Goal: Task Accomplishment & Management: Use online tool/utility

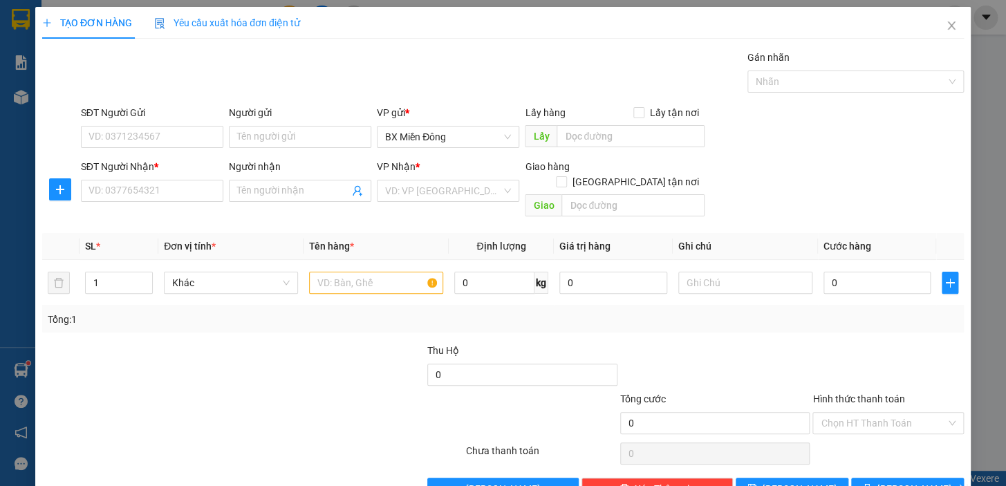
scroll to position [82, 0]
click at [189, 223] on div "0366696246 - BÁC SỸ TÂM" at bounding box center [150, 218] width 124 height 15
type input "0366696246"
type input "BÁC SỸ TÂM"
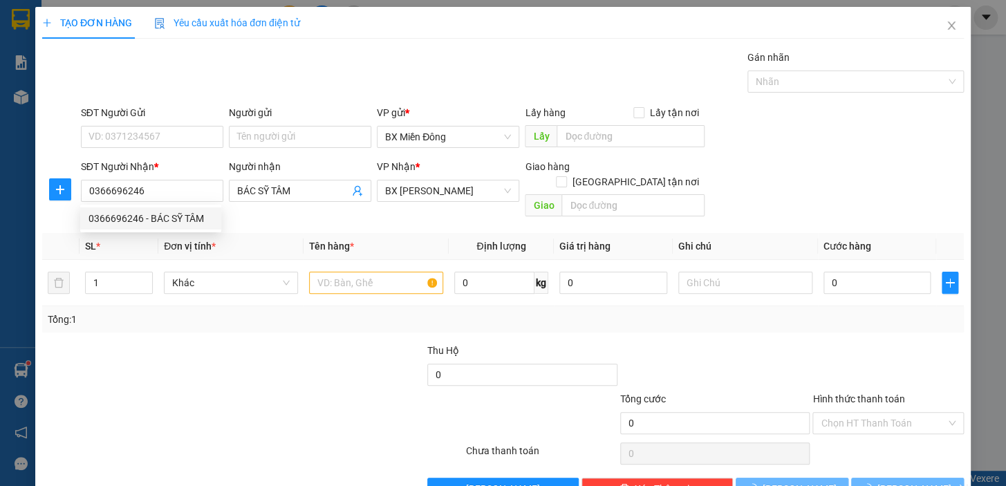
type input "40.000"
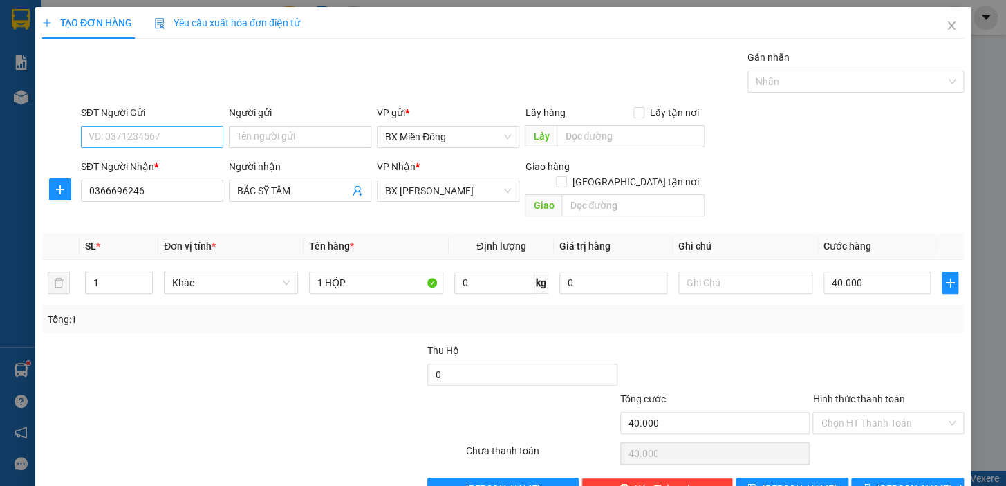
type input "0366696246"
click at [178, 126] on input "SĐT Người Gửi" at bounding box center [152, 137] width 142 height 22
click at [175, 162] on div "0369356695 - A TẤN" at bounding box center [150, 164] width 124 height 15
type input "0369356695"
type input "A TẤN"
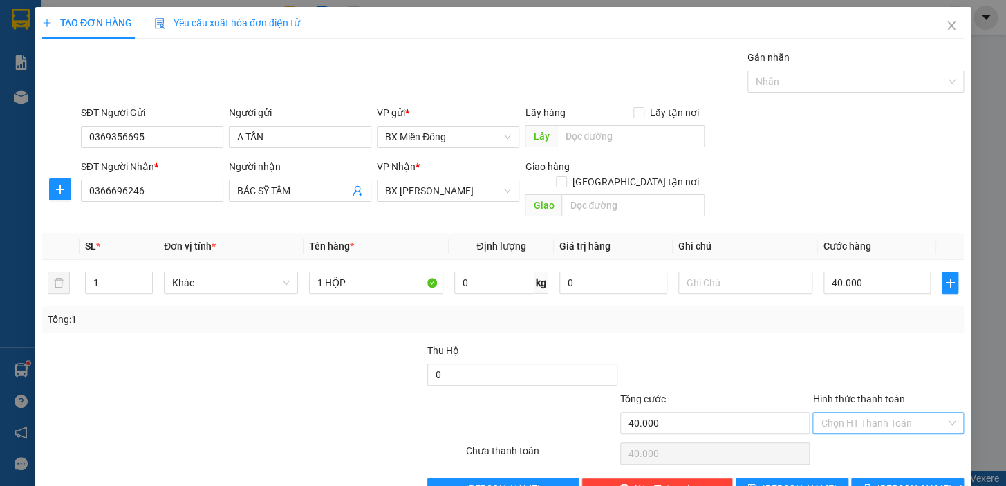
click at [909, 413] on input "Hình thức thanh toán" at bounding box center [882, 423] width 125 height 21
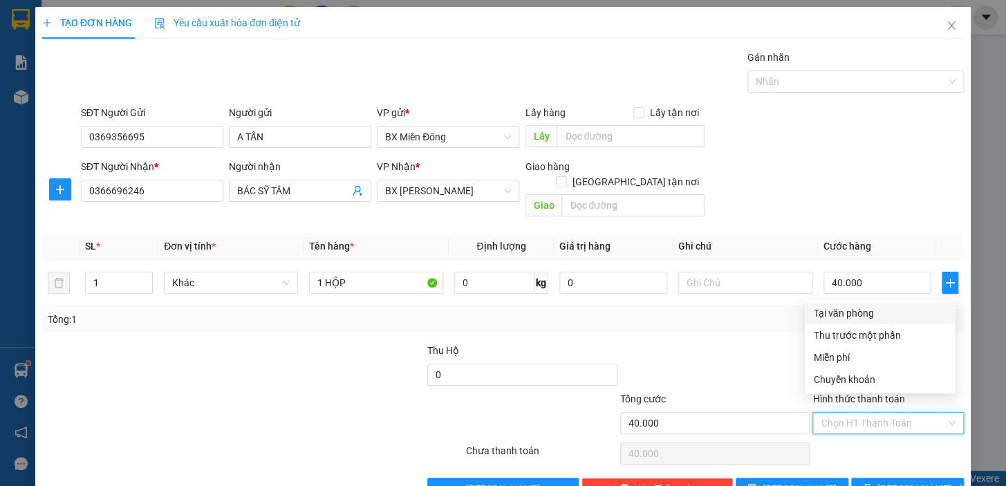
click at [868, 319] on div "Tại văn phòng" at bounding box center [879, 312] width 133 height 15
type input "0"
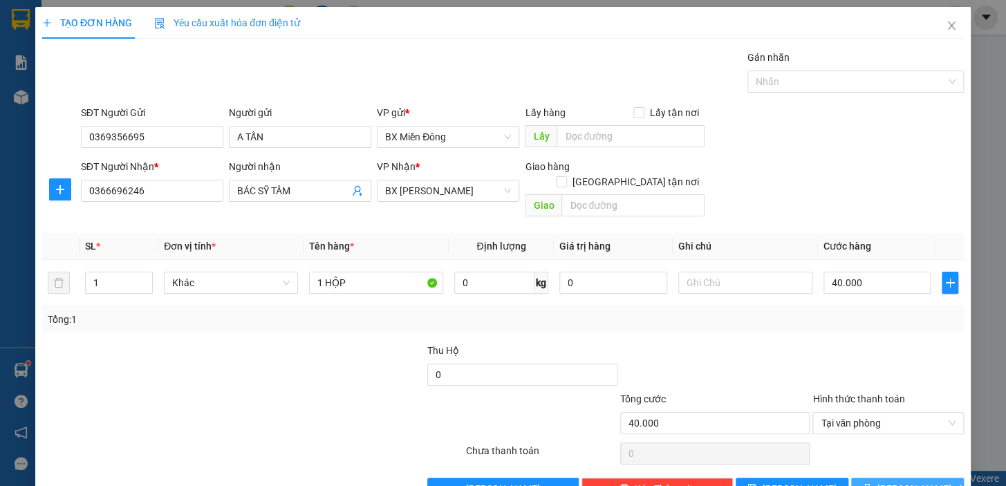
click at [896, 481] on span "[PERSON_NAME] và In" at bounding box center [925, 488] width 97 height 15
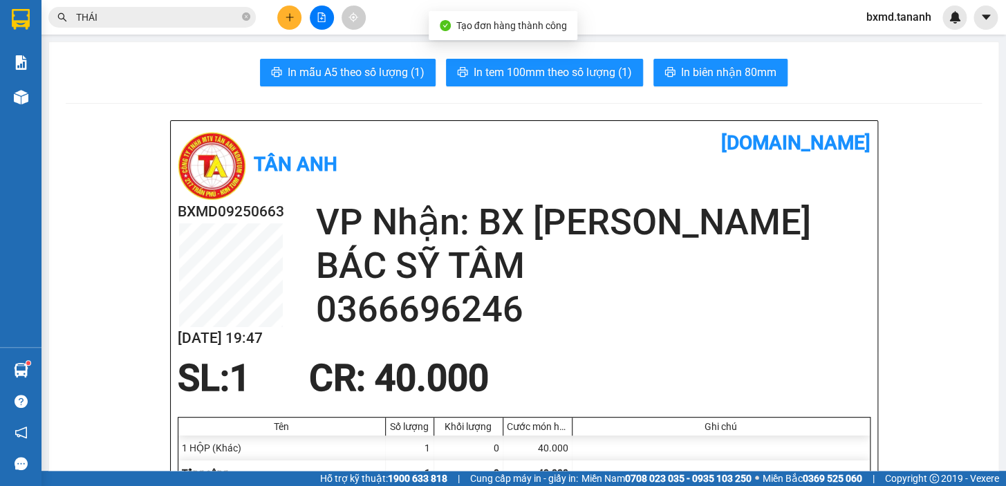
click at [744, 79] on span "In biên nhận 80mm" at bounding box center [728, 72] width 95 height 17
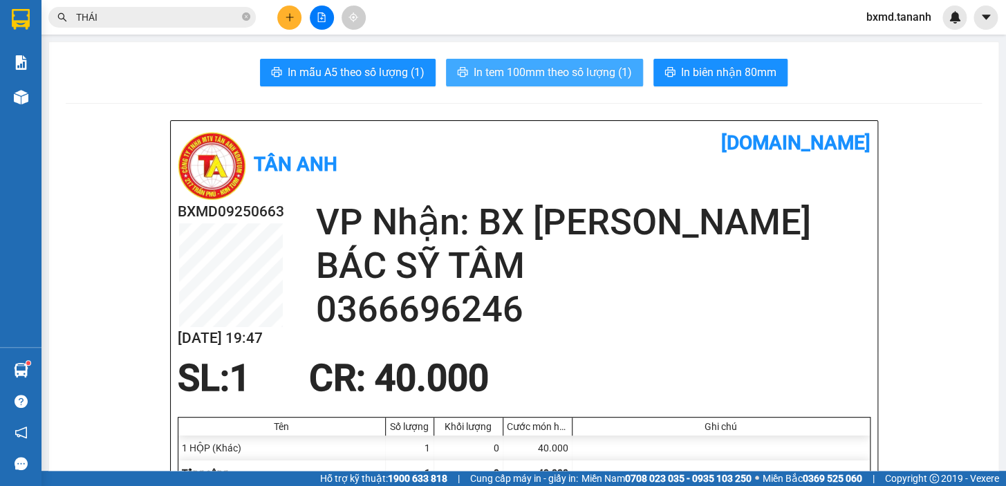
click at [570, 77] on span "In tem 100mm theo số lượng (1)" at bounding box center [552, 72] width 158 height 17
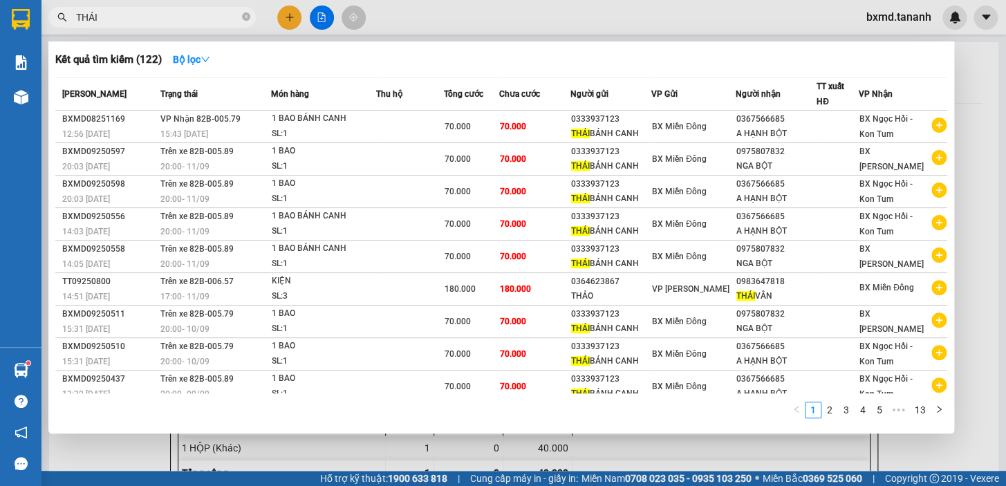
click at [214, 10] on input "THÁI" at bounding box center [157, 17] width 163 height 15
type input "T"
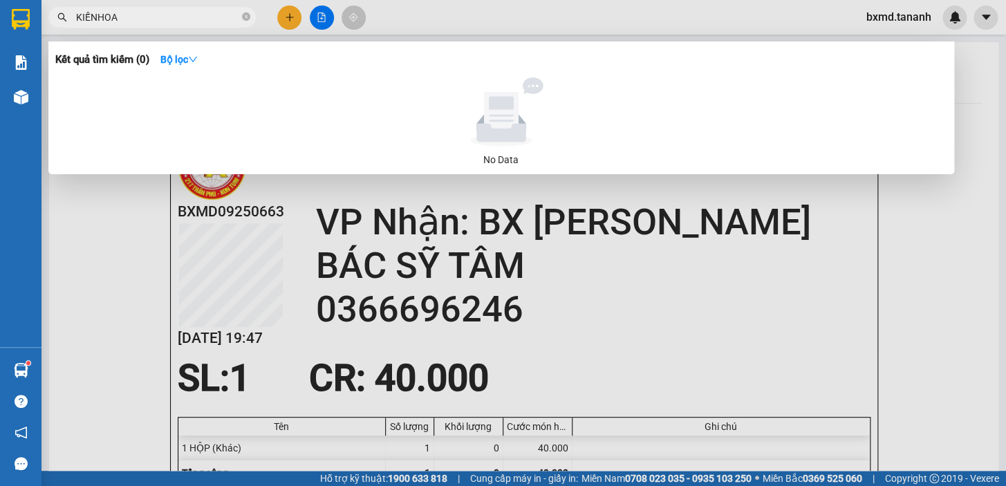
click at [97, 20] on input "KIẾNHOA" at bounding box center [157, 17] width 163 height 15
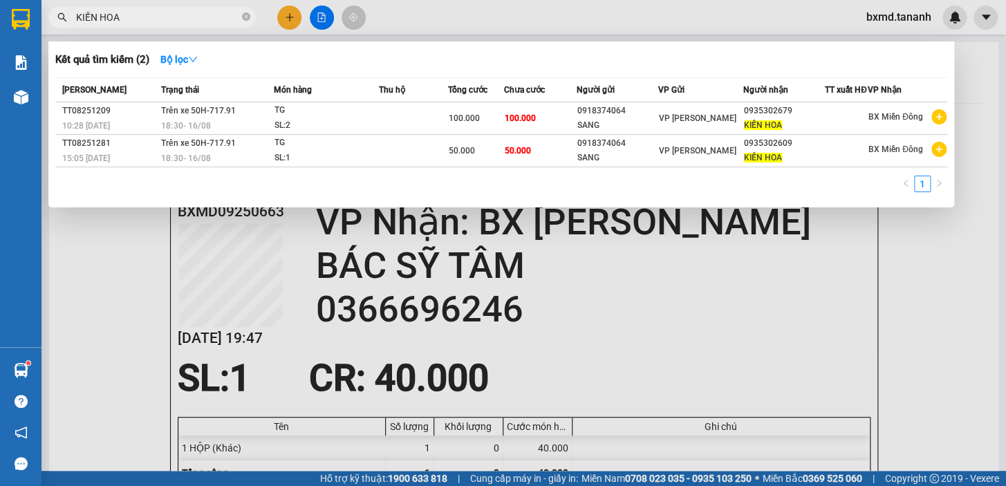
type input "KIẾN HOA"
click at [984, 265] on div at bounding box center [503, 243] width 1006 height 486
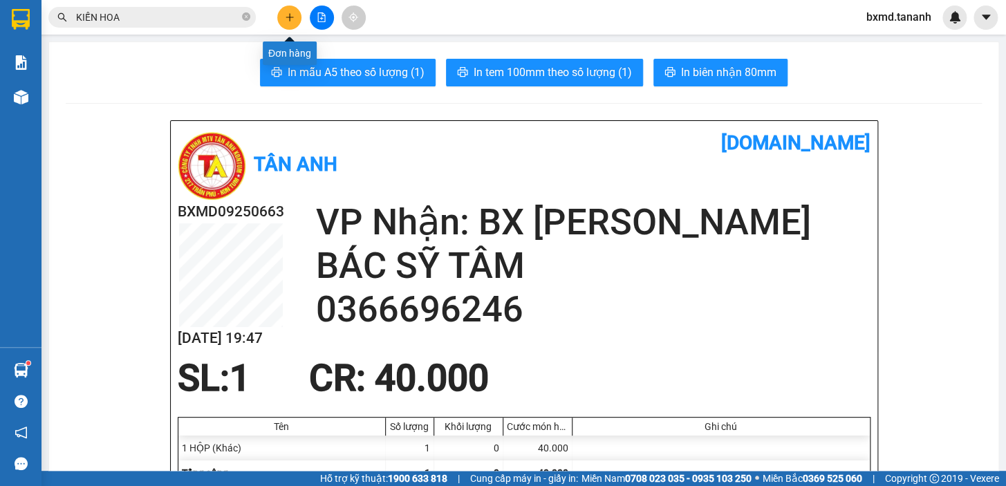
click at [289, 17] on icon "plus" at bounding box center [289, 17] width 8 height 1
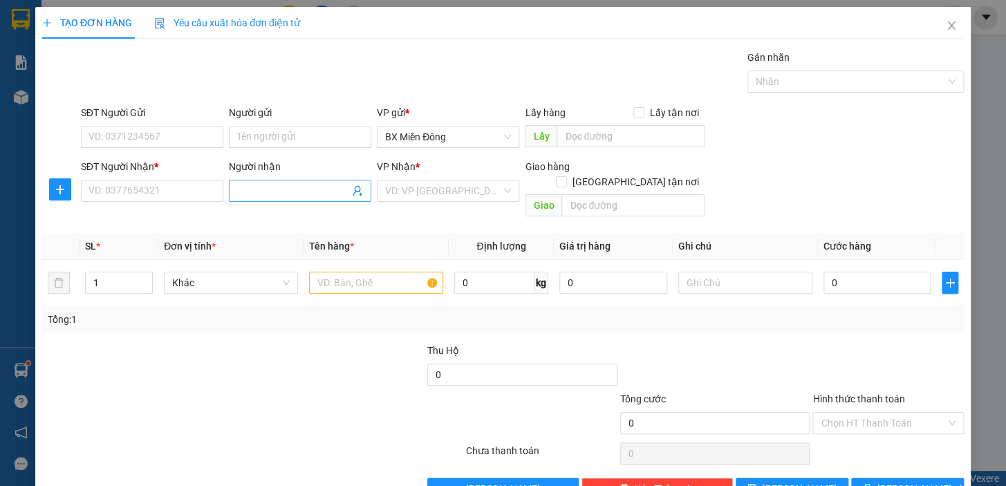
click at [269, 197] on input "Người nhận" at bounding box center [293, 190] width 112 height 15
click at [296, 196] on input "KIẾN HOA" at bounding box center [293, 190] width 112 height 15
type input "KIẾN HOA"
click at [174, 184] on input "SĐT Người Nhận *" at bounding box center [152, 191] width 142 height 22
click at [284, 196] on input "KIẾN HOA" at bounding box center [293, 190] width 112 height 15
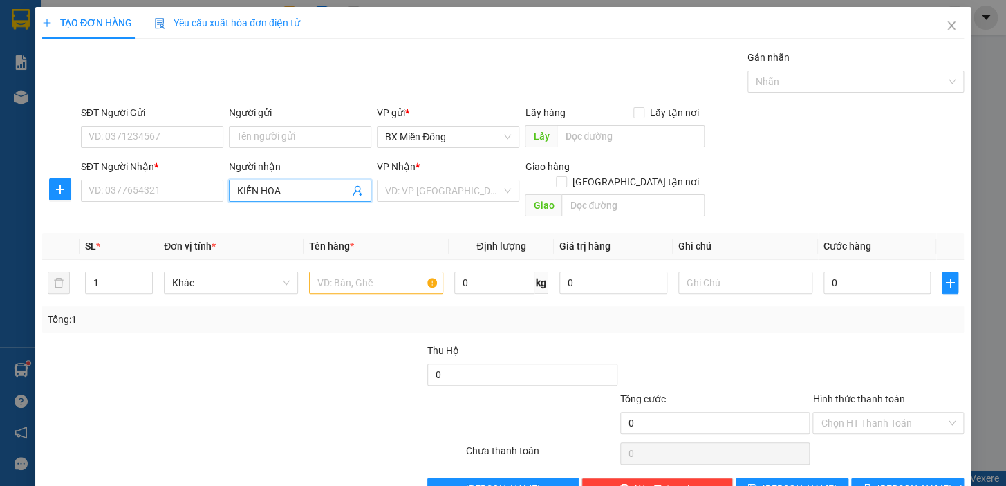
click at [278, 194] on input "KIẾN HOA" at bounding box center [293, 190] width 112 height 15
click at [94, 183] on input "SĐT Người Nhận *" at bounding box center [152, 191] width 142 height 22
drag, startPoint x: 142, startPoint y: 185, endPoint x: 100, endPoint y: 189, distance: 43.1
click at [100, 189] on input "0373218601" at bounding box center [152, 191] width 142 height 22
click at [188, 194] on input "0373218601" at bounding box center [152, 191] width 142 height 22
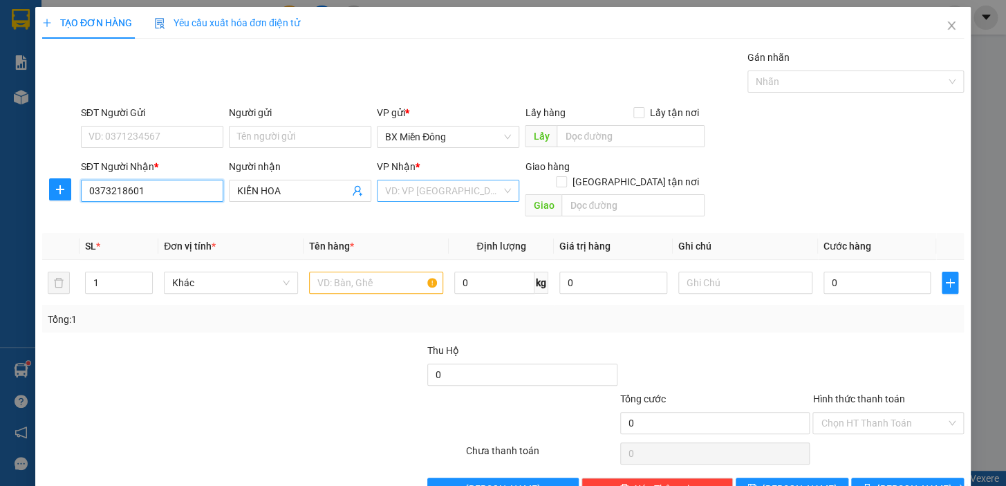
type input "0373218601"
click at [432, 191] on input "search" at bounding box center [443, 190] width 116 height 21
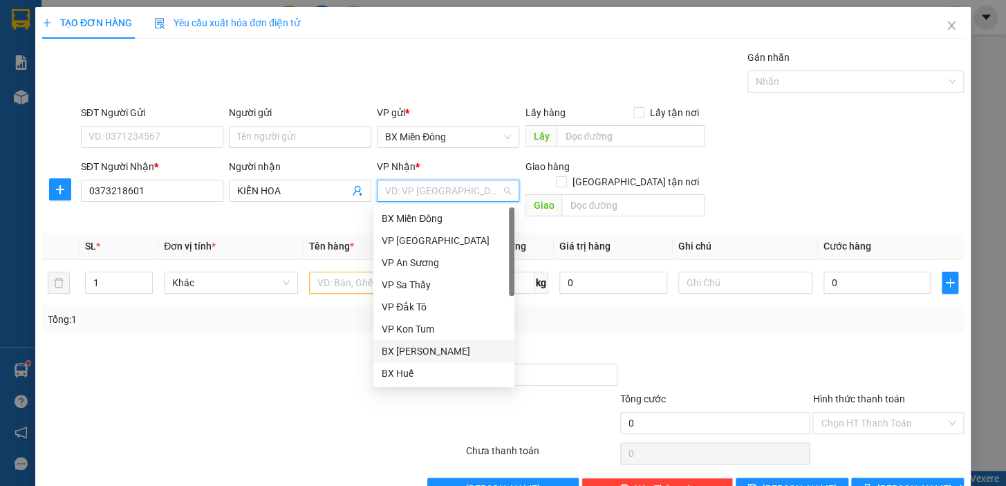
click at [450, 352] on div "BX [PERSON_NAME]" at bounding box center [444, 350] width 124 height 15
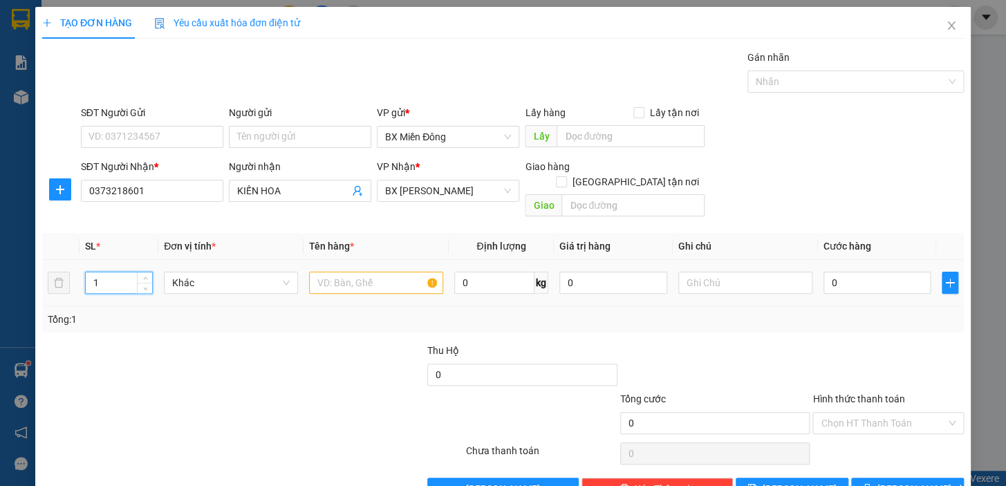
click at [108, 274] on input "1" at bounding box center [119, 282] width 66 height 21
type input "16"
type input "16 KIỆN"
click at [864, 272] on input "0" at bounding box center [877, 283] width 108 height 22
type input "1"
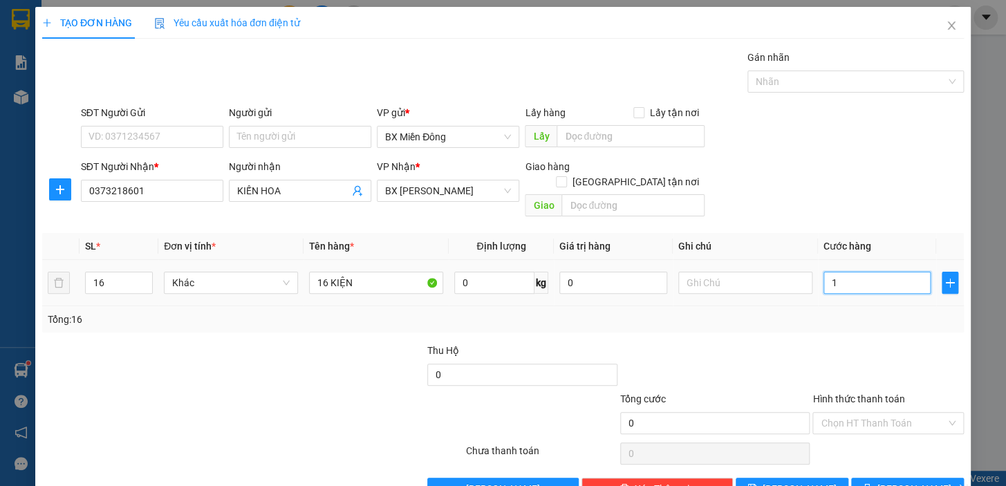
type input "1"
type input "16"
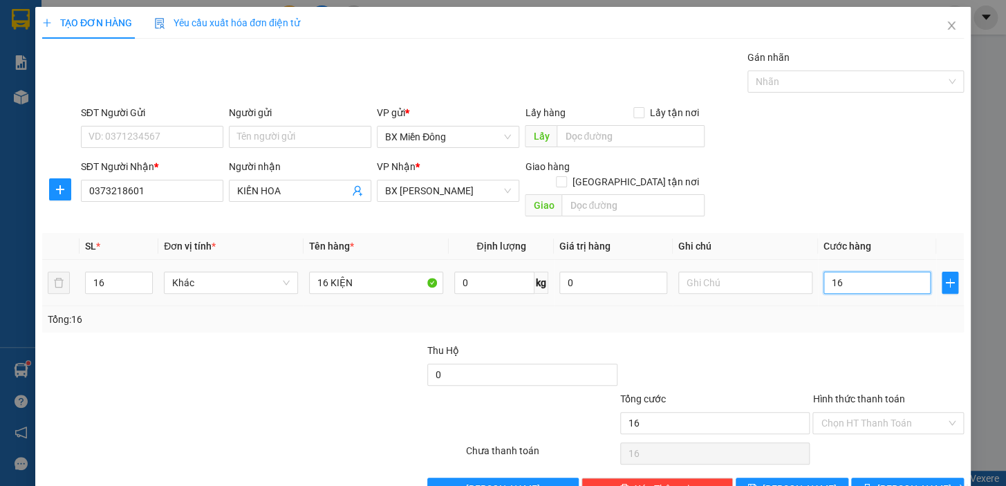
type input "165"
type input "1.650"
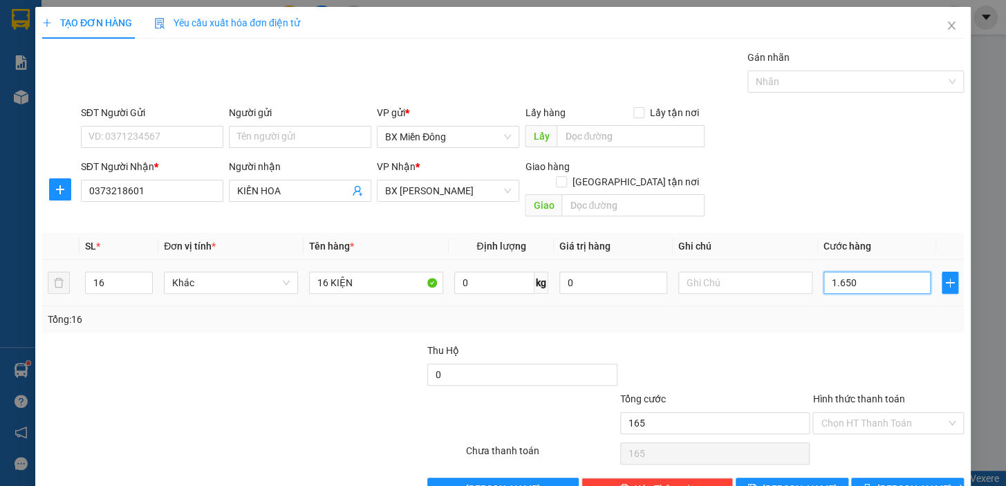
type input "1.650"
type input "1.650.000"
click at [937, 478] on button "[PERSON_NAME] và In" at bounding box center [907, 489] width 113 height 22
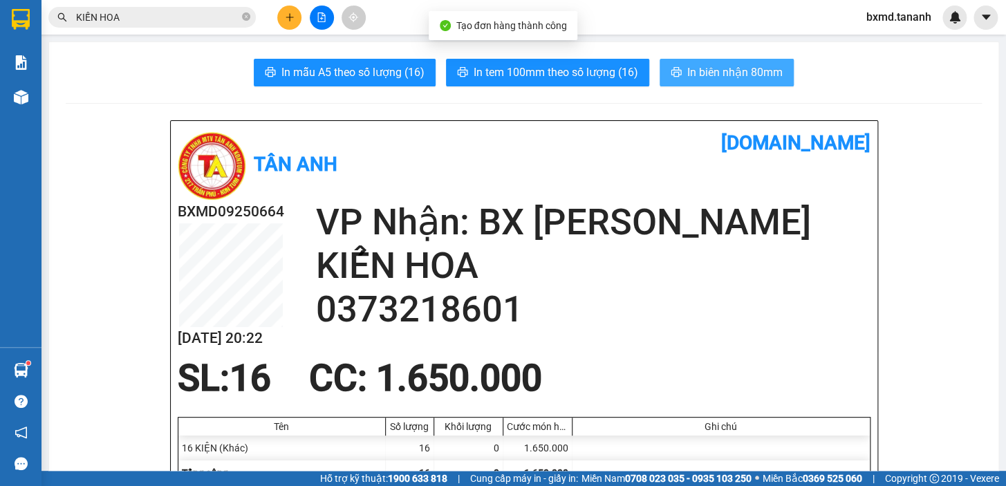
click at [724, 69] on span "In biên nhận 80mm" at bounding box center [734, 72] width 95 height 17
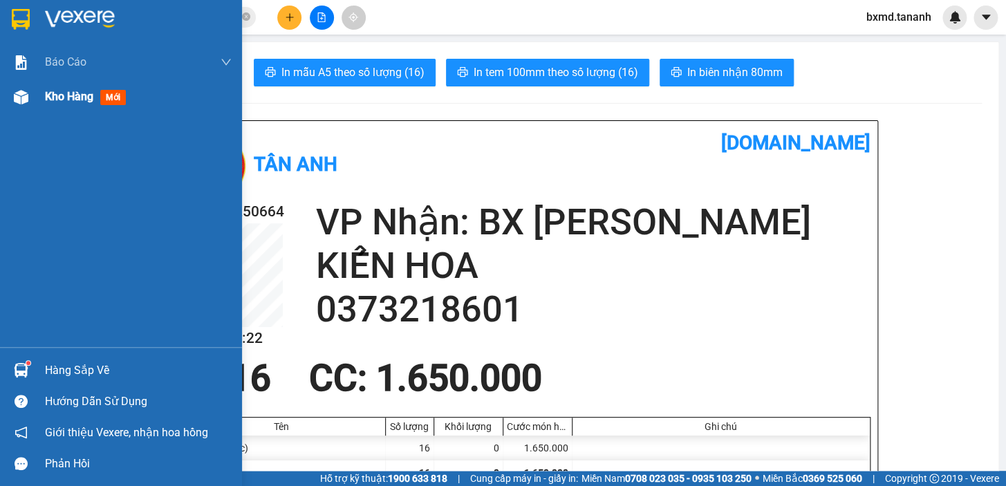
click at [26, 97] on img at bounding box center [21, 97] width 15 height 15
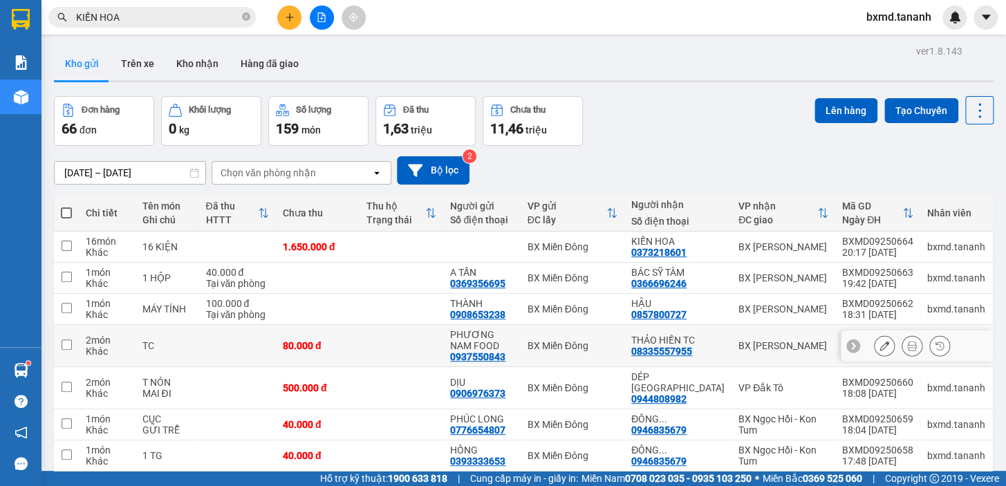
scroll to position [149, 0]
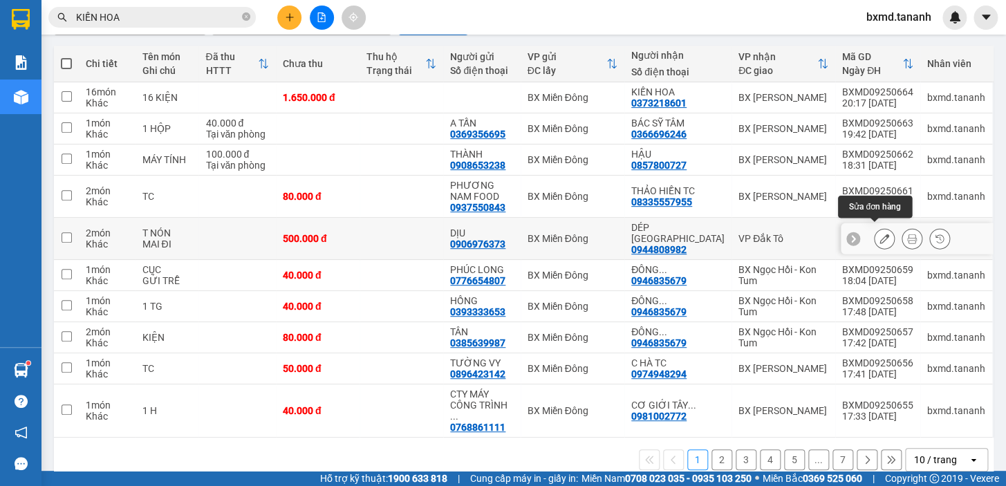
click at [880, 234] on button at bounding box center [883, 239] width 19 height 24
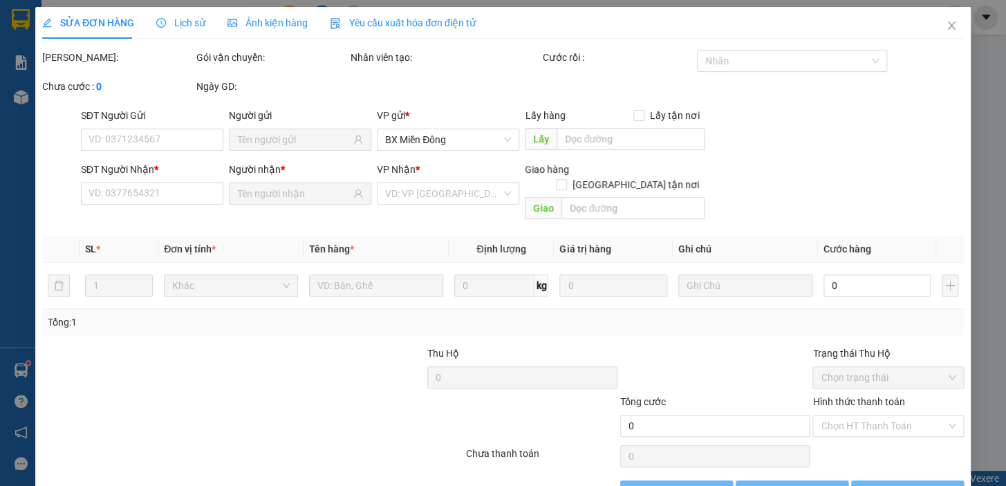
type input "0906976373"
type input "0944808982"
type input "500.000"
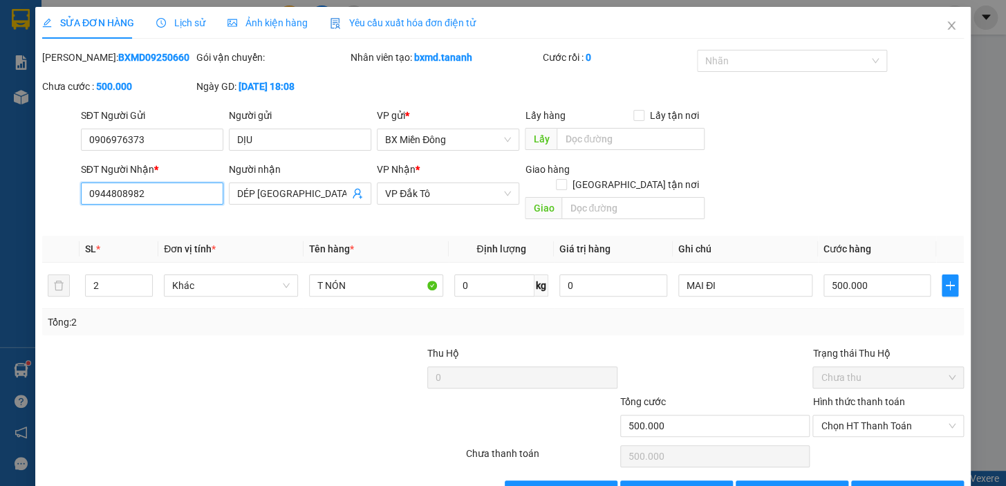
click at [185, 190] on input "0944808982" at bounding box center [152, 193] width 142 height 22
type input "0"
type input "0944808952"
click at [903, 484] on span "[PERSON_NAME] và In" at bounding box center [925, 491] width 97 height 15
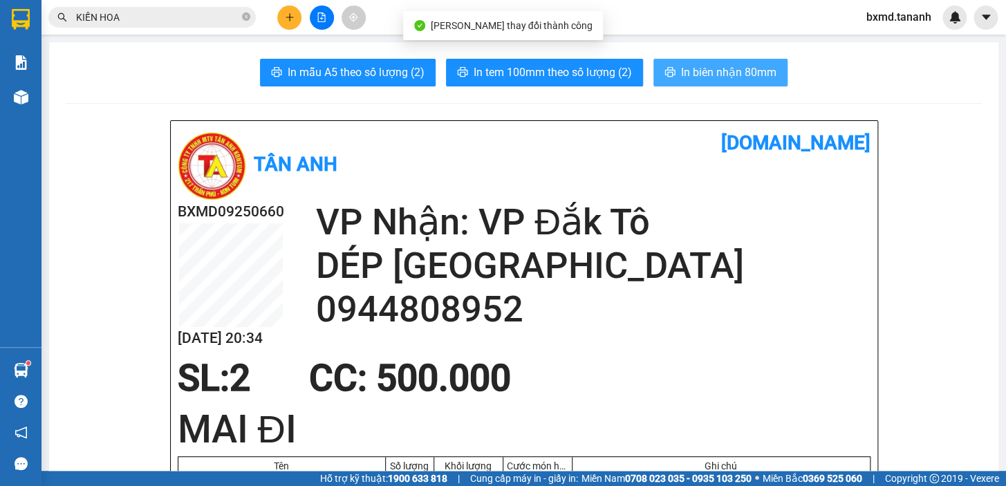
click at [681, 75] on span "In biên nhận 80mm" at bounding box center [728, 72] width 95 height 17
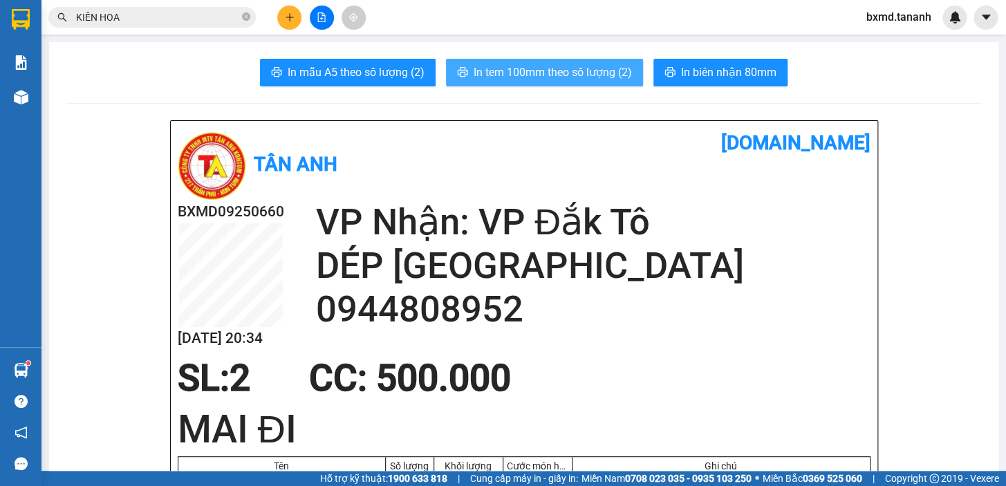
click at [522, 82] on button "In tem 100mm theo số lượng (2)" at bounding box center [544, 73] width 197 height 28
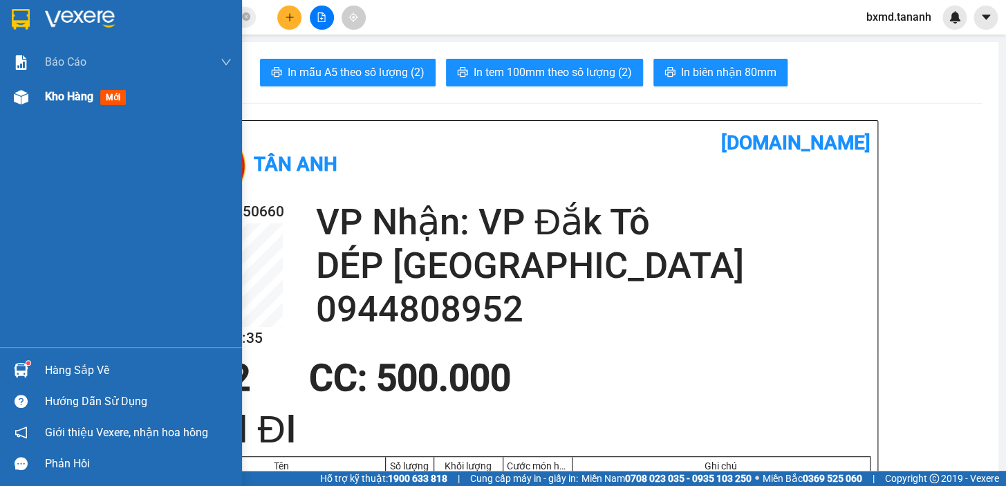
click at [39, 90] on div "Kho hàng mới" at bounding box center [121, 96] width 242 height 35
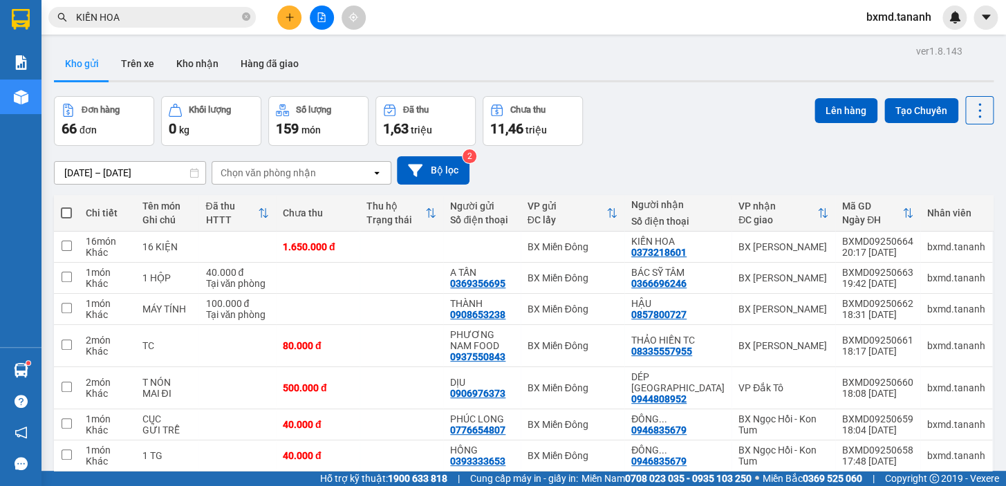
click at [62, 213] on span at bounding box center [66, 212] width 11 height 11
click at [66, 206] on input "checkbox" at bounding box center [66, 206] width 0 height 0
checkbox input "true"
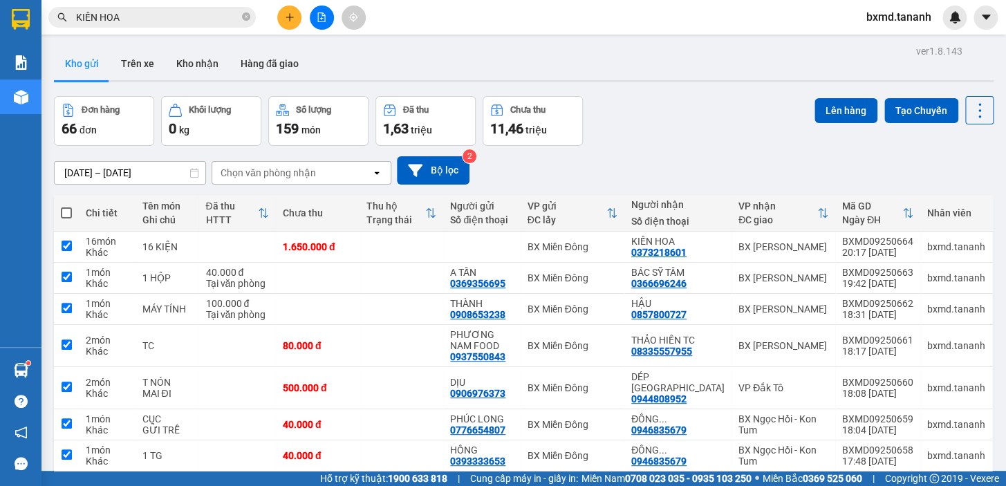
checkbox input "true"
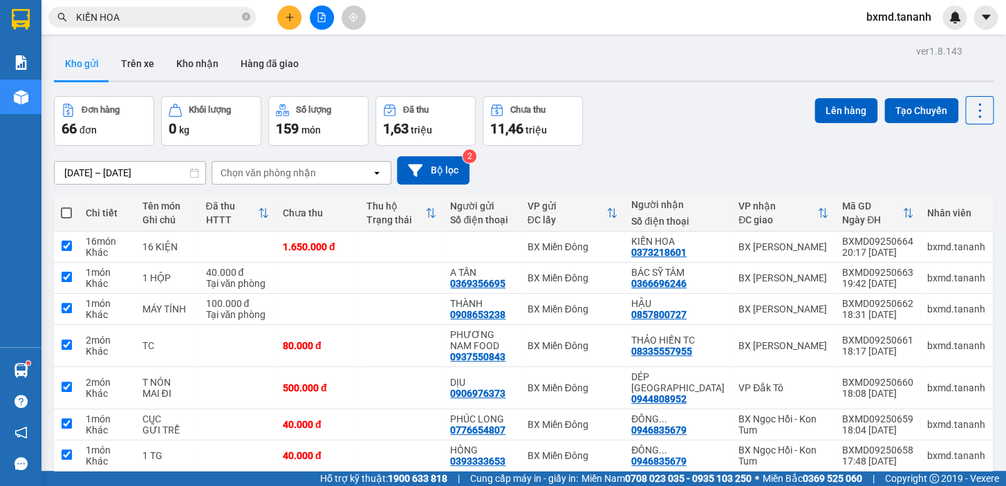
checkbox input "true"
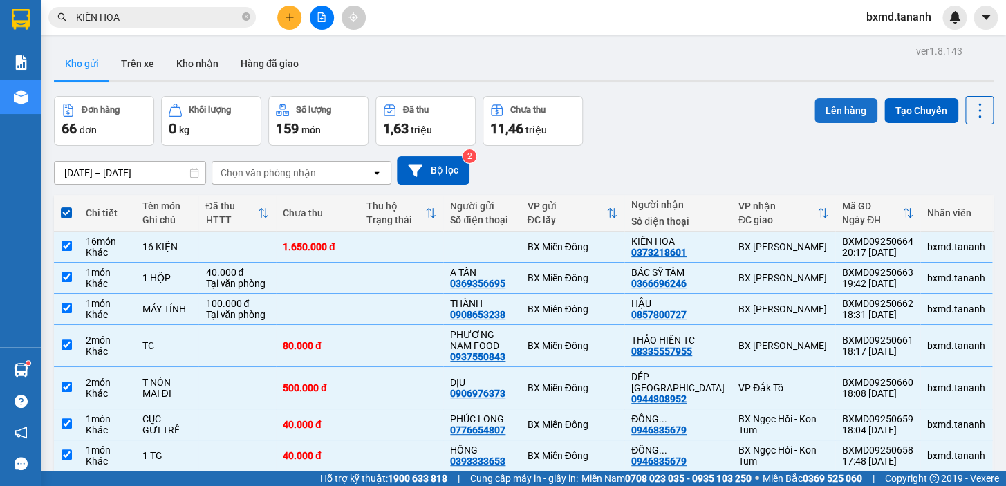
click at [849, 103] on button "Lên hàng" at bounding box center [845, 110] width 63 height 25
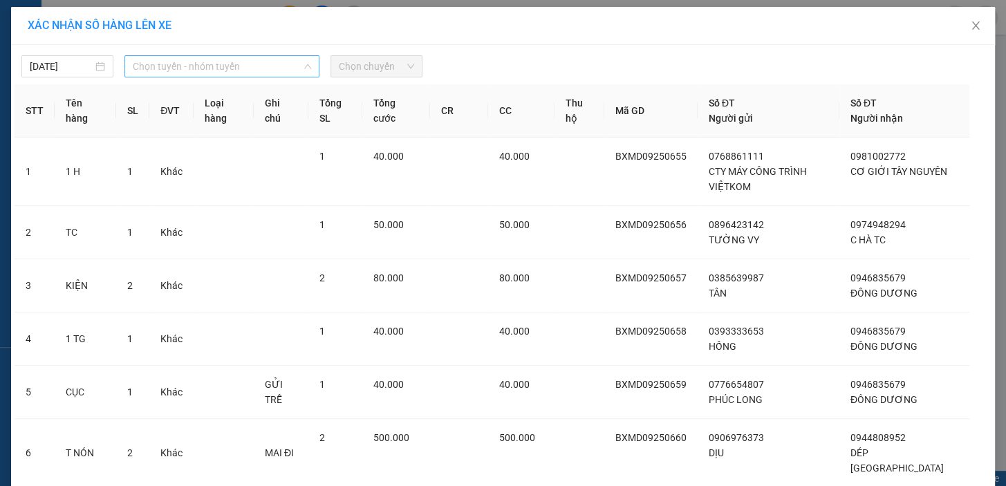
click at [183, 62] on span "Chọn tuyến - nhóm tuyến" at bounding box center [222, 66] width 178 height 21
click at [211, 68] on span "Chọn tuyến - nhóm tuyến" at bounding box center [222, 66] width 178 height 21
click at [219, 69] on span "Chọn tuyến - nhóm tuyến" at bounding box center [222, 66] width 178 height 21
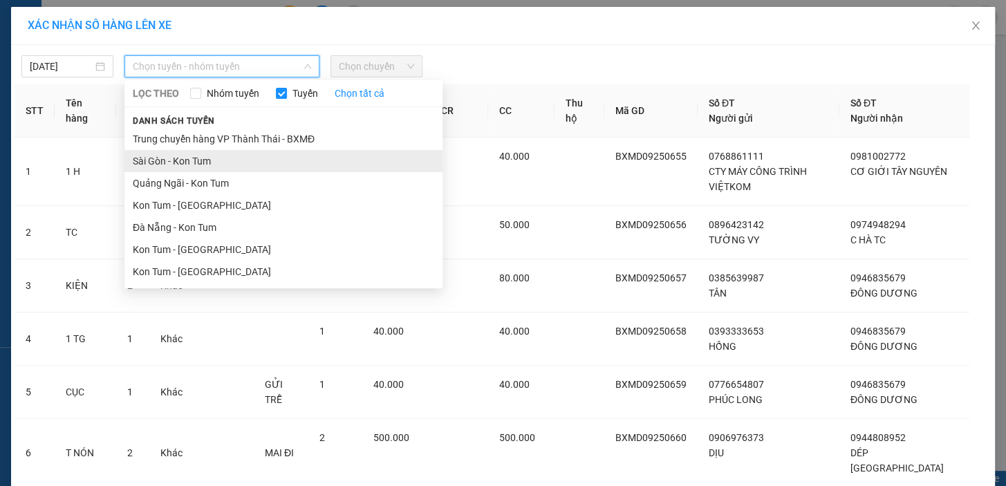
click at [214, 163] on li "Sài Gòn - Kon Tum" at bounding box center [283, 161] width 318 height 22
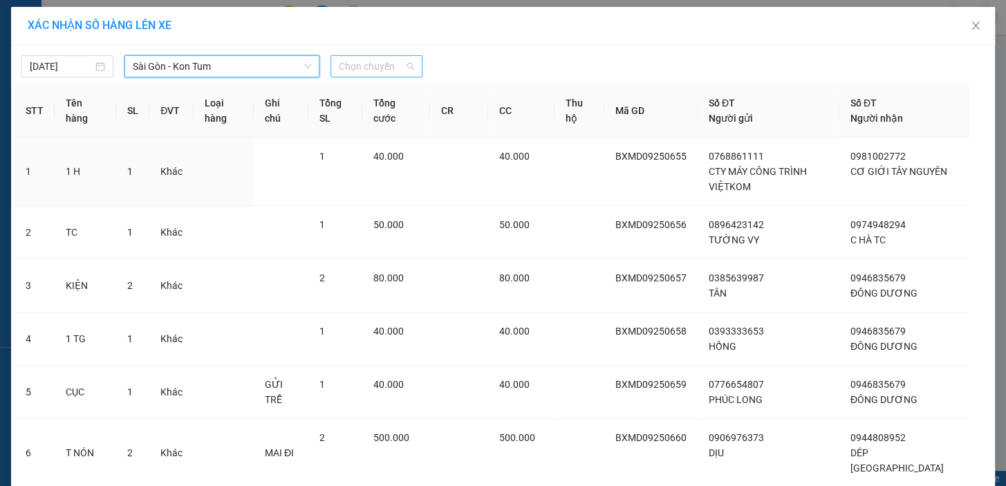
click at [368, 69] on span "Chọn chuyến" at bounding box center [376, 66] width 75 height 21
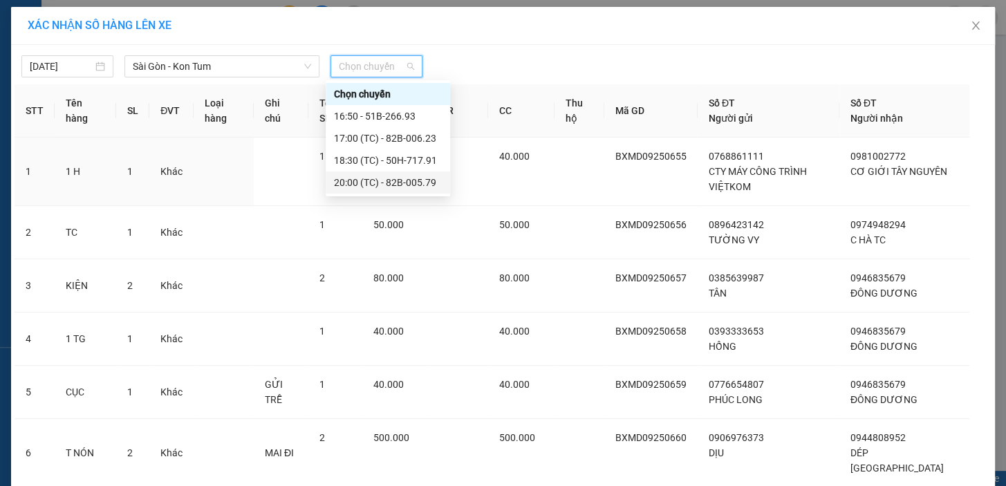
click at [375, 186] on div "20:00 (TC) - 82B-005.79" at bounding box center [388, 182] width 108 height 15
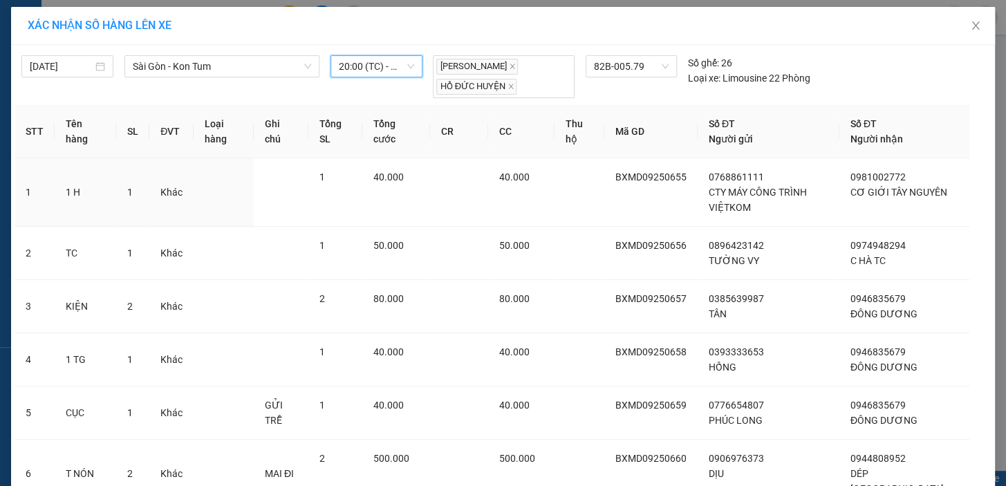
scroll to position [335, 0]
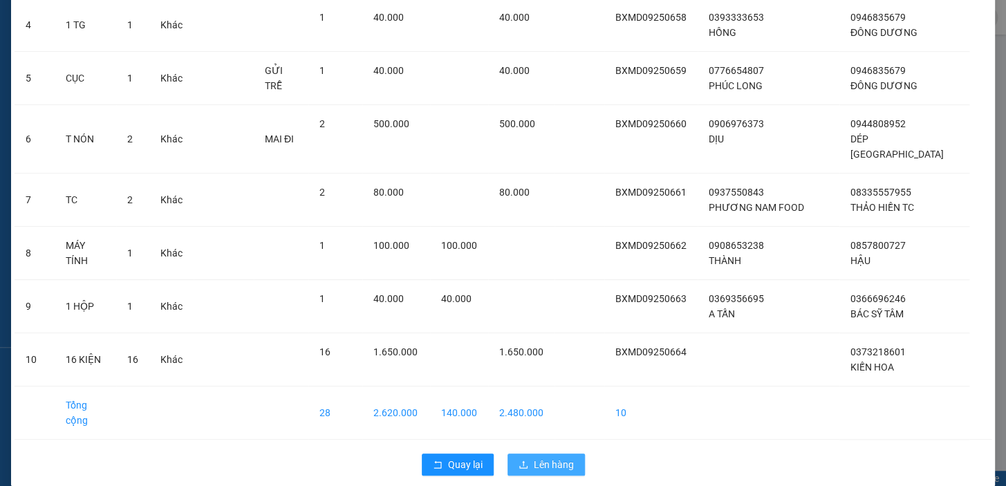
click at [547, 457] on span "Lên hàng" at bounding box center [554, 464] width 40 height 15
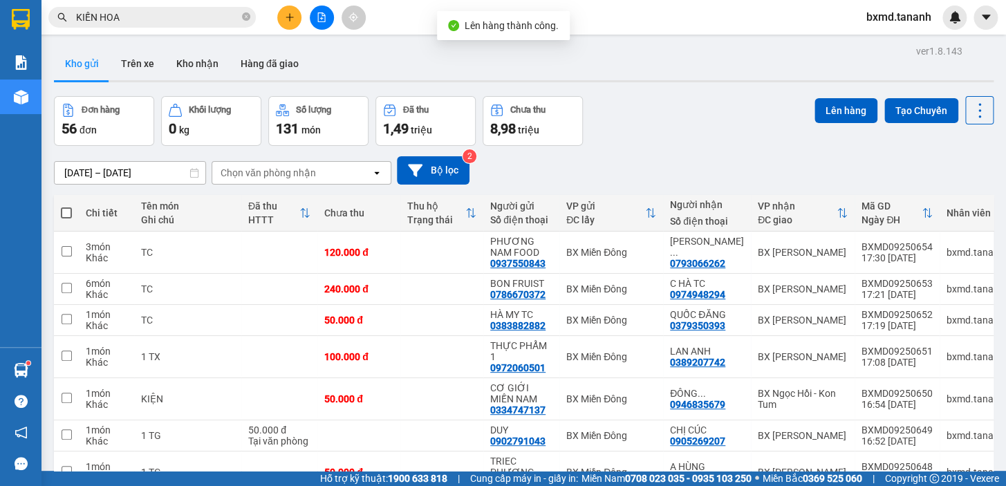
click at [65, 209] on span at bounding box center [66, 212] width 11 height 11
click at [66, 206] on input "checkbox" at bounding box center [66, 206] width 0 height 0
checkbox input "true"
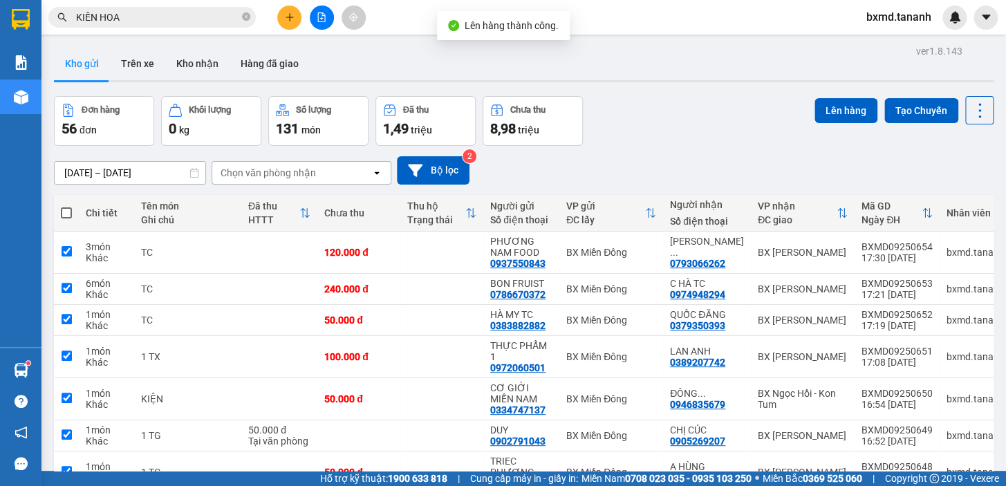
checkbox input "true"
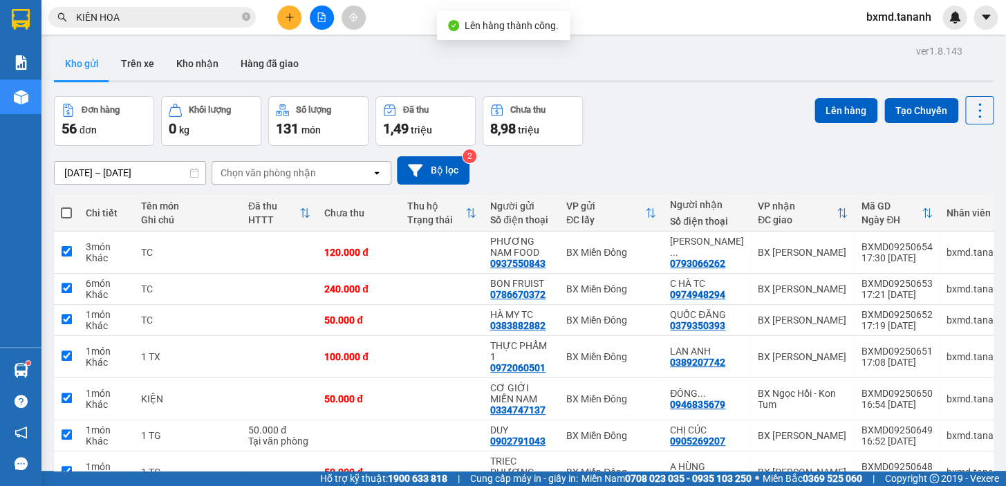
checkbox input "true"
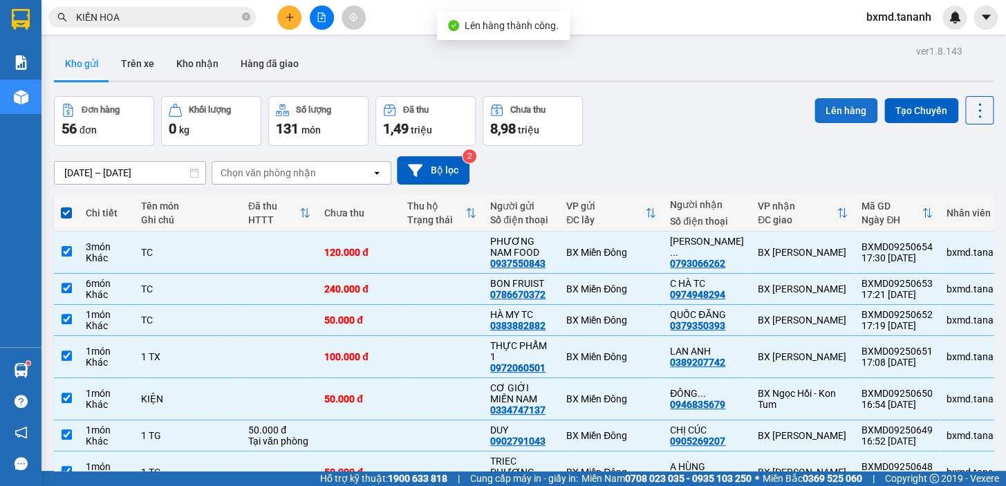
click at [831, 118] on button "Lên hàng" at bounding box center [845, 110] width 63 height 25
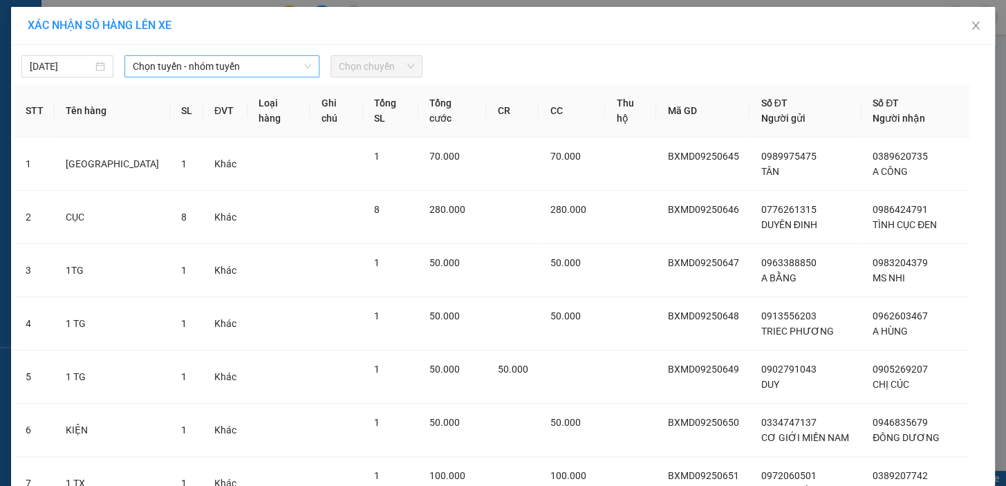
click at [172, 62] on span "Chọn tuyến - nhóm tuyến" at bounding box center [222, 66] width 178 height 21
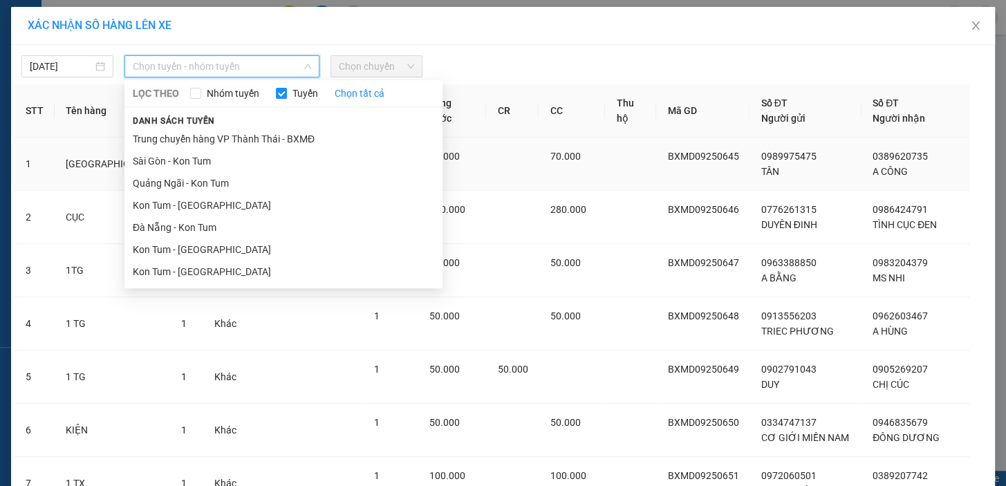
drag, startPoint x: 172, startPoint y: 165, endPoint x: 174, endPoint y: 158, distance: 7.9
click at [171, 165] on li "Sài Gòn - Kon Tum" at bounding box center [283, 161] width 318 height 22
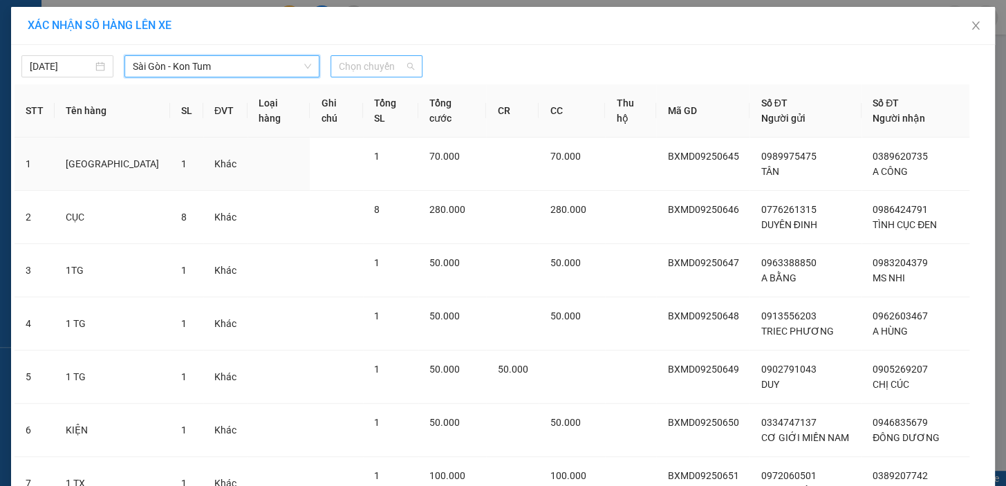
click at [360, 65] on span "Chọn chuyến" at bounding box center [376, 66] width 75 height 21
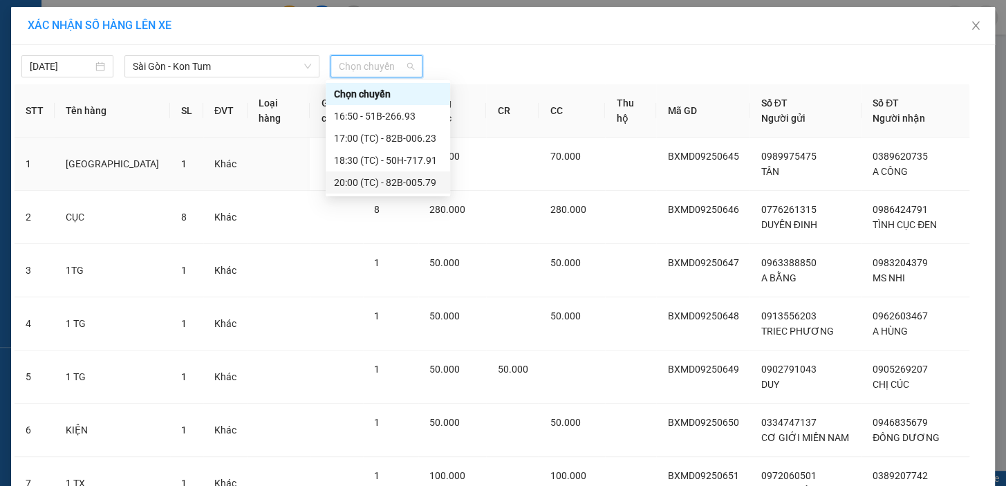
click at [359, 182] on div "20:00 (TC) - 82B-005.79" at bounding box center [388, 182] width 108 height 15
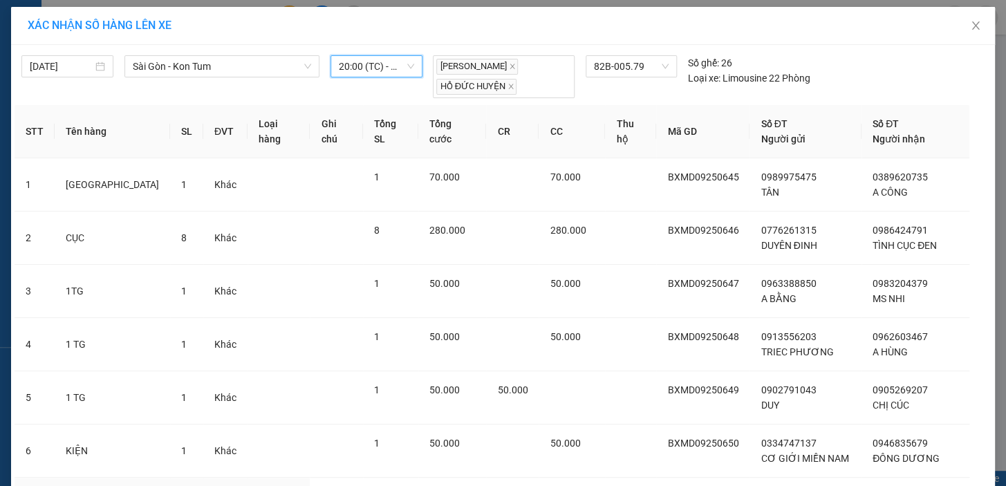
scroll to position [304, 0]
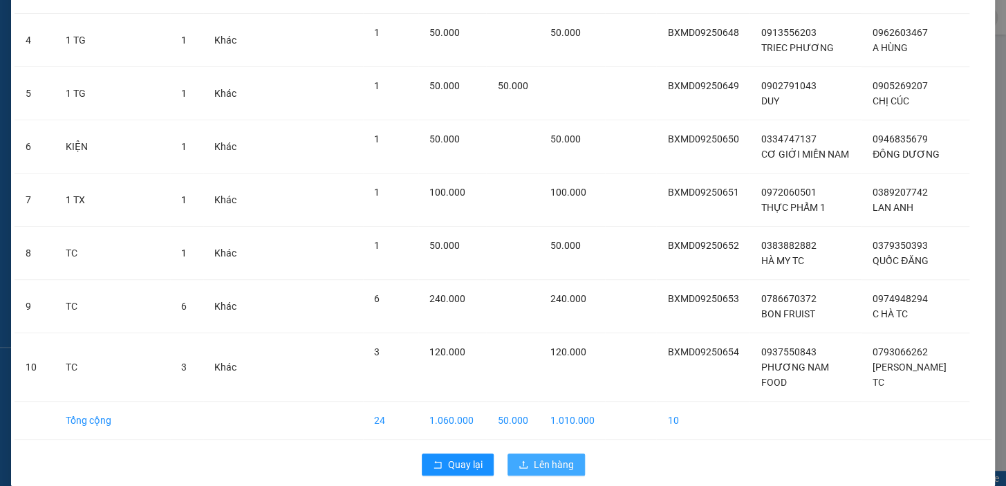
click at [534, 457] on span "Lên hàng" at bounding box center [554, 464] width 40 height 15
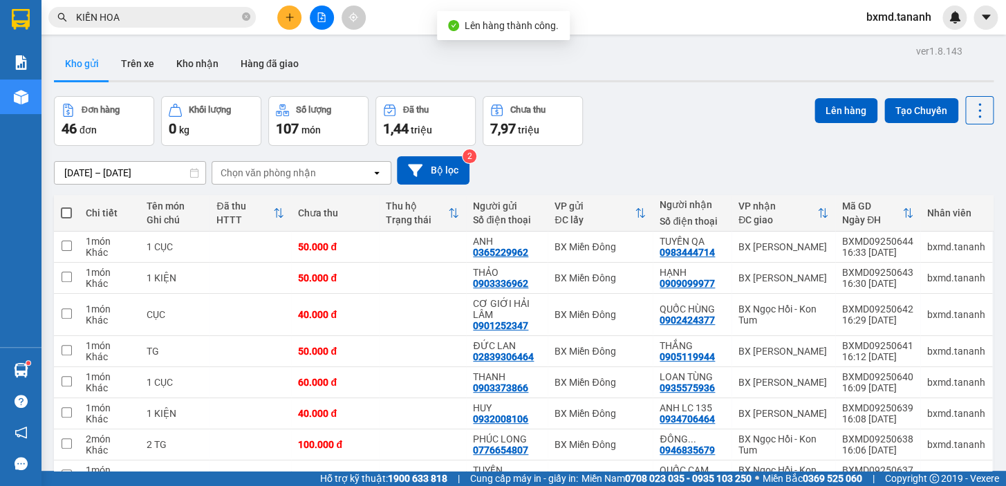
drag, startPoint x: 66, startPoint y: 218, endPoint x: 73, endPoint y: 214, distance: 7.7
click at [66, 216] on span at bounding box center [66, 212] width 11 height 11
click at [66, 206] on input "checkbox" at bounding box center [66, 206] width 0 height 0
checkbox input "true"
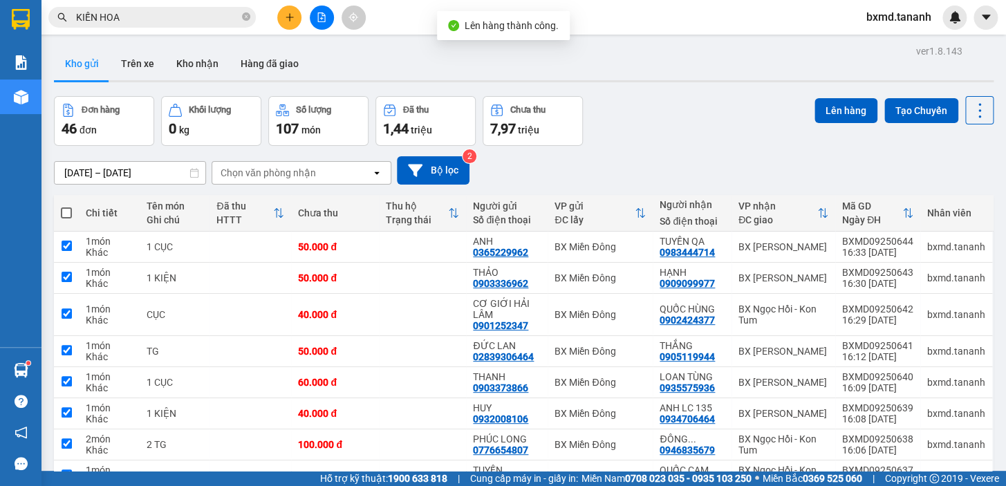
checkbox input "true"
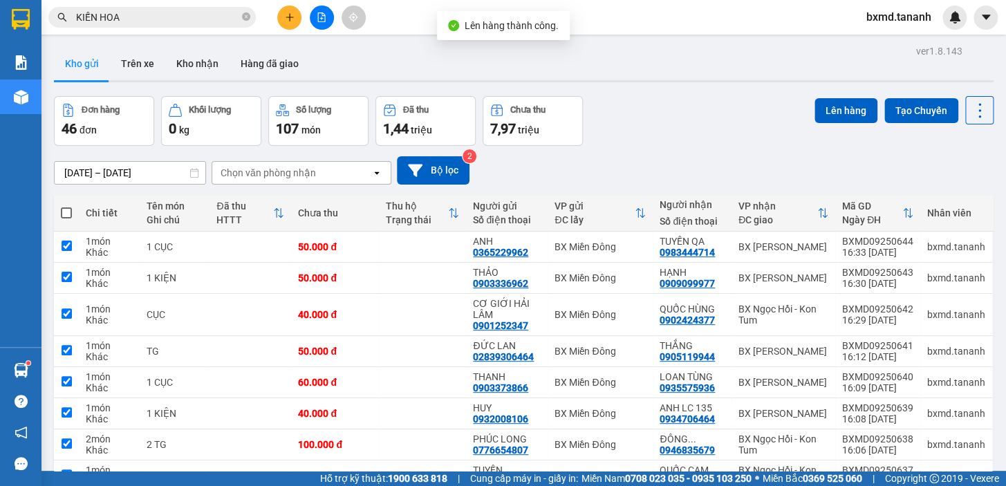
checkbox input "true"
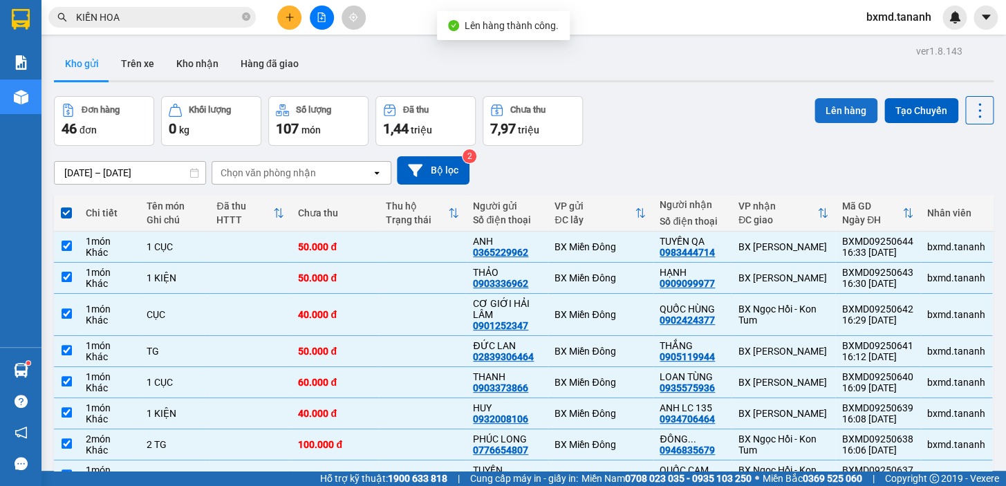
click at [850, 109] on button "Lên hàng" at bounding box center [845, 110] width 63 height 25
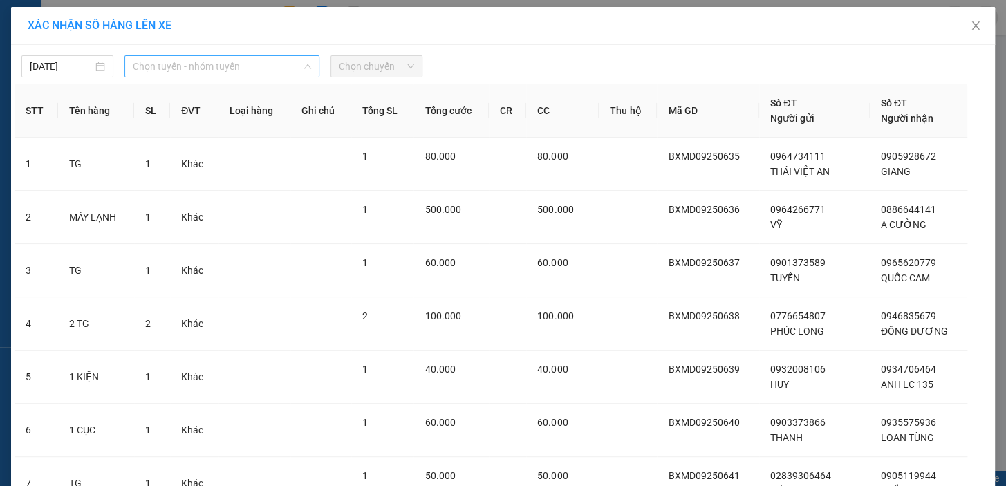
click at [274, 62] on span "Chọn tuyến - nhóm tuyến" at bounding box center [222, 66] width 178 height 21
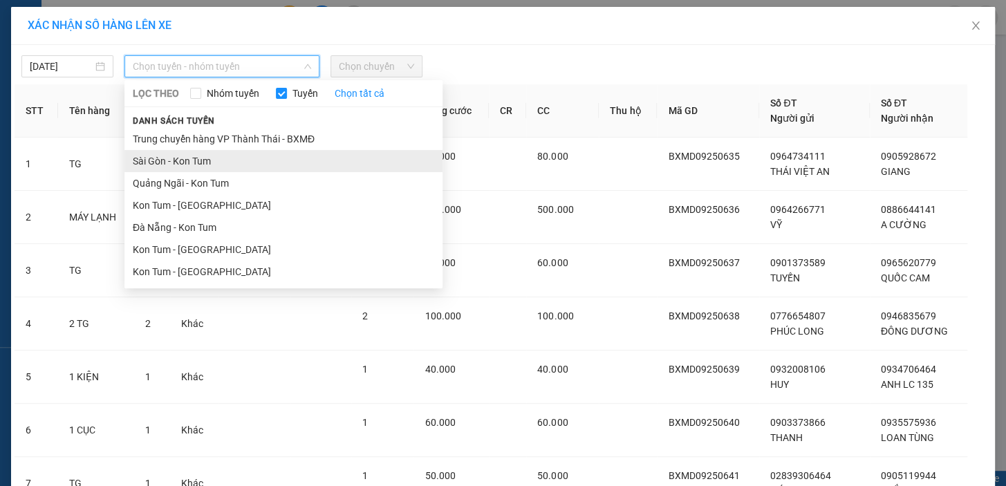
click at [243, 151] on li "Sài Gòn - Kon Tum" at bounding box center [283, 161] width 318 height 22
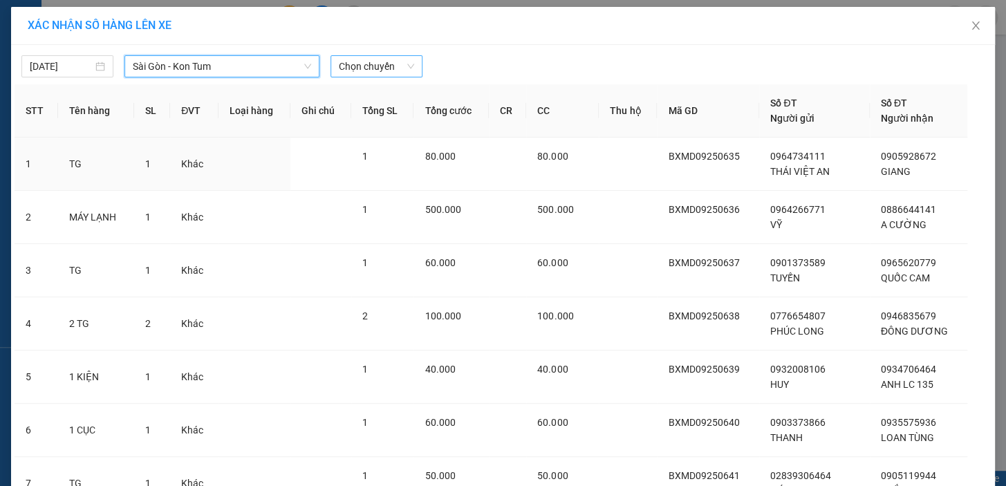
click at [355, 69] on span "Chọn chuyến" at bounding box center [376, 66] width 75 height 21
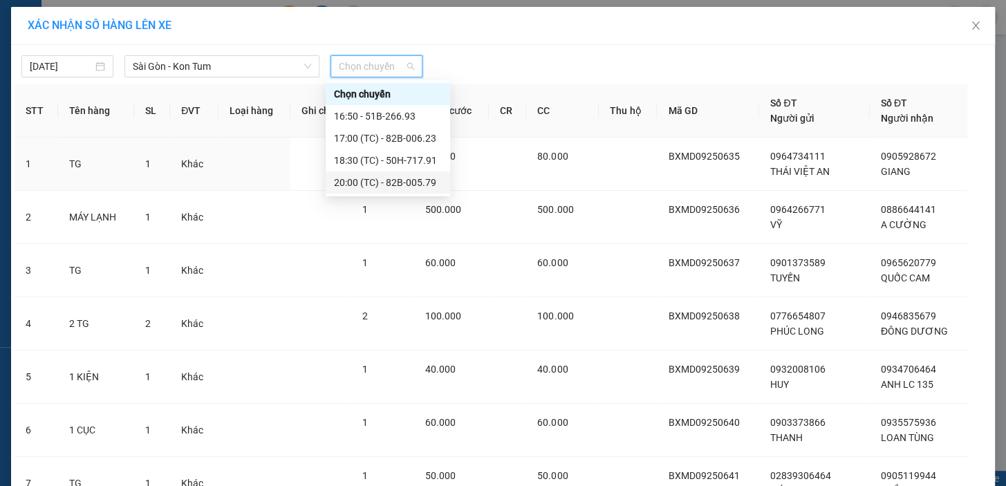
click at [364, 179] on div "20:00 (TC) - 82B-005.79" at bounding box center [388, 182] width 108 height 15
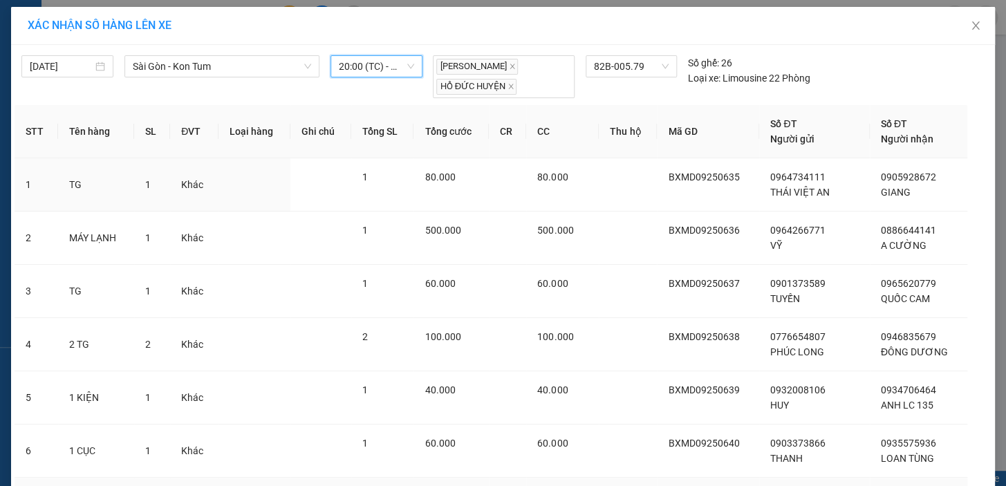
scroll to position [304, 0]
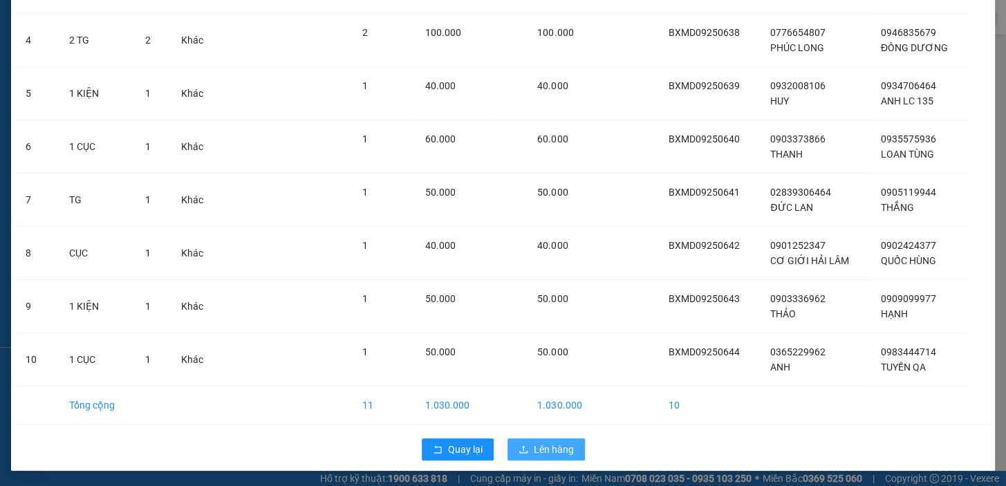
click at [561, 452] on span "Lên hàng" at bounding box center [554, 449] width 40 height 15
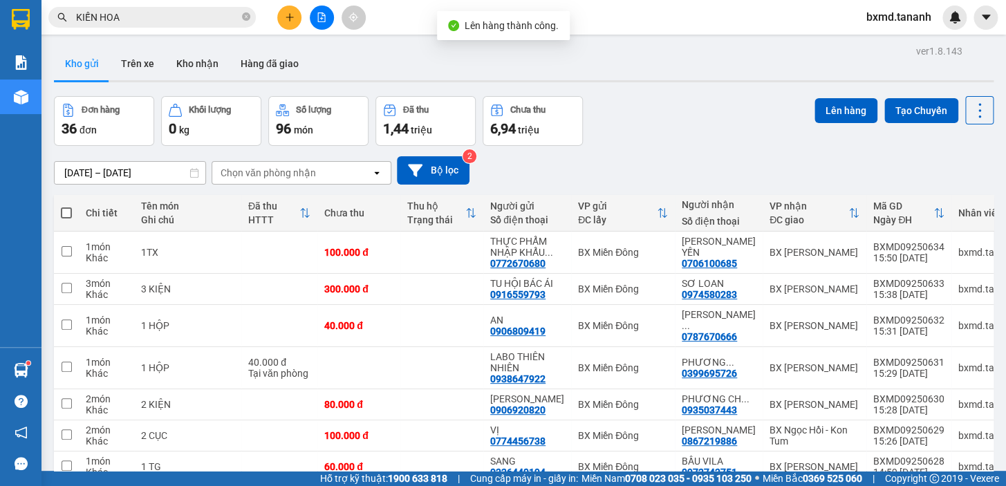
click at [70, 214] on span at bounding box center [66, 212] width 11 height 11
click at [66, 206] on input "checkbox" at bounding box center [66, 206] width 0 height 0
checkbox input "true"
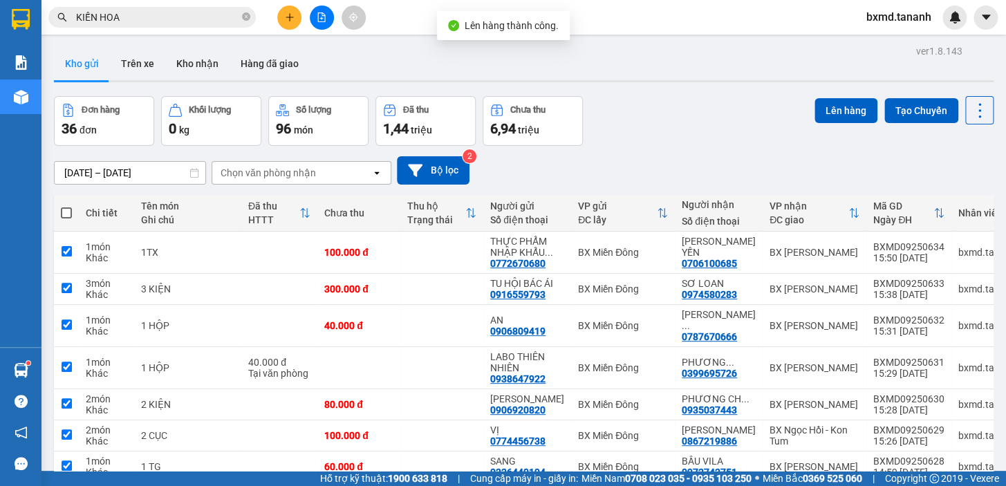
checkbox input "true"
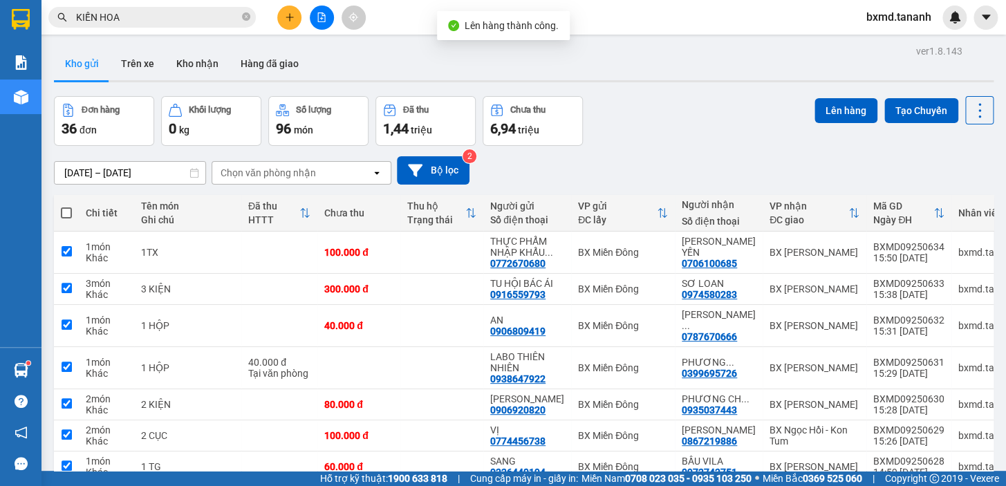
checkbox input "true"
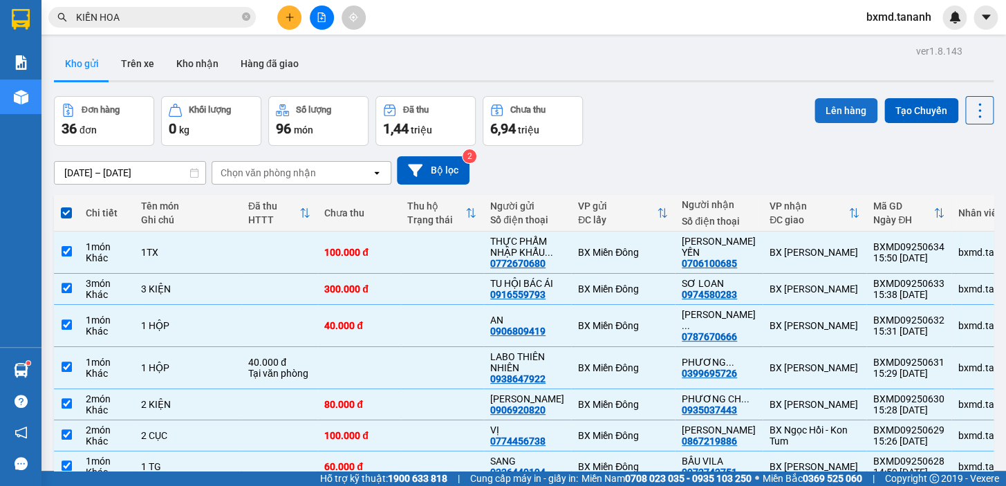
click at [843, 106] on button "Lên hàng" at bounding box center [845, 110] width 63 height 25
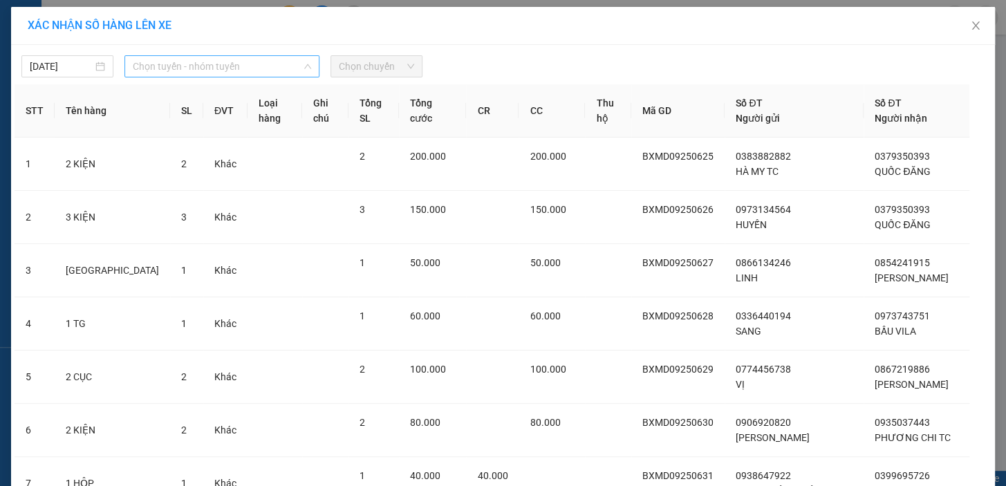
click at [279, 69] on span "Chọn tuyến - nhóm tuyến" at bounding box center [222, 66] width 178 height 21
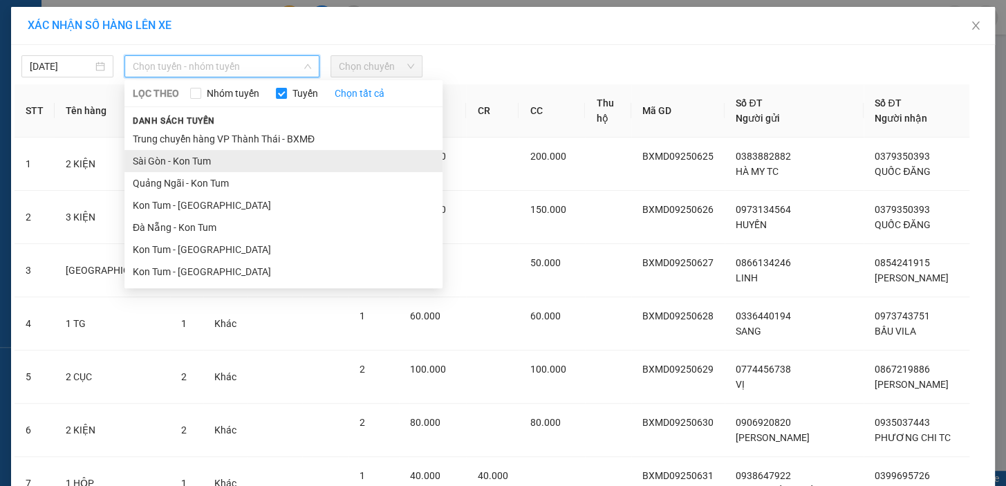
click at [205, 153] on li "Sài Gòn - Kon Tum" at bounding box center [283, 161] width 318 height 22
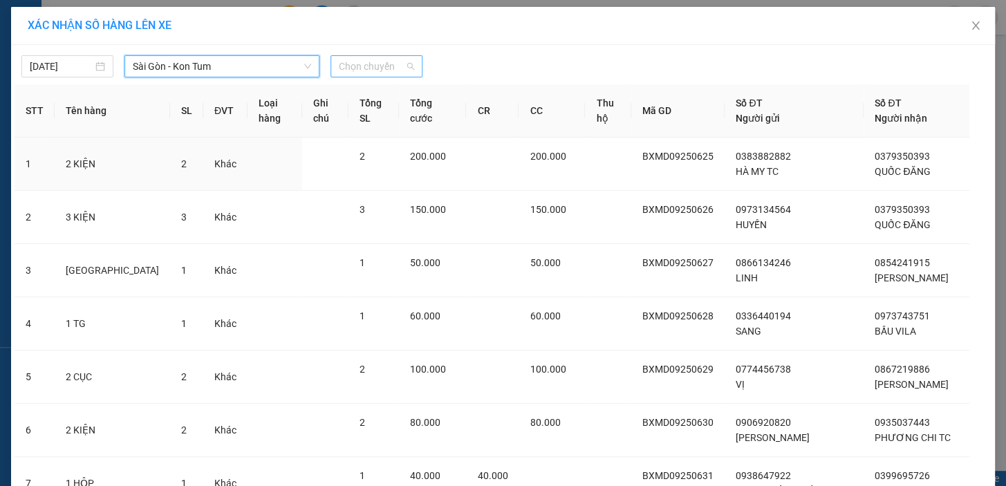
click at [380, 66] on span "Chọn chuyến" at bounding box center [376, 66] width 75 height 21
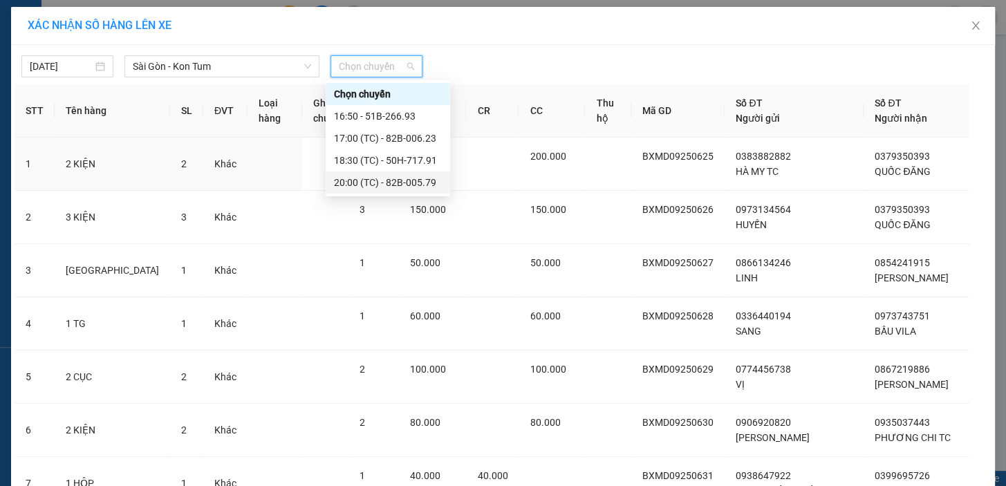
click at [373, 175] on div "20:00 (TC) - 82B-005.79" at bounding box center [388, 182] width 108 height 15
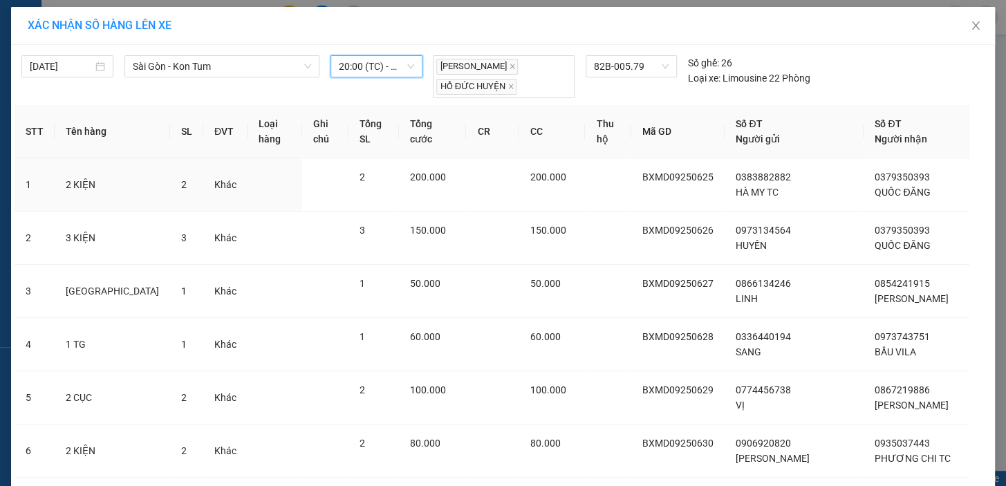
scroll to position [350, 0]
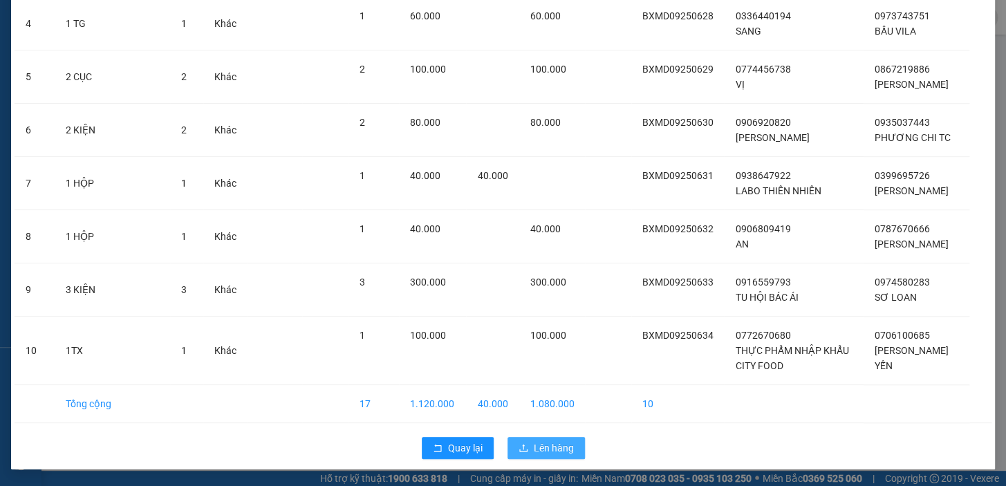
click at [543, 440] on span "Lên hàng" at bounding box center [554, 447] width 40 height 15
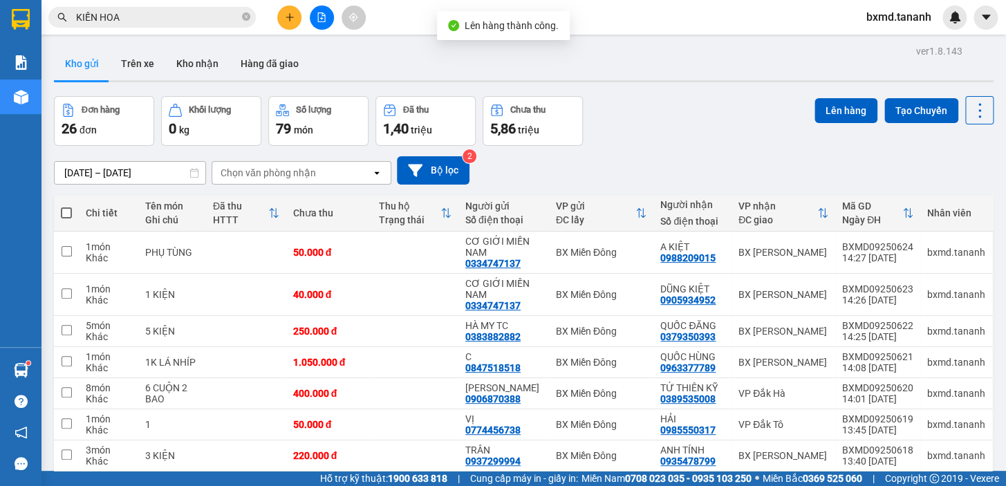
click at [68, 214] on span at bounding box center [66, 212] width 11 height 11
click at [66, 206] on input "checkbox" at bounding box center [66, 206] width 0 height 0
checkbox input "true"
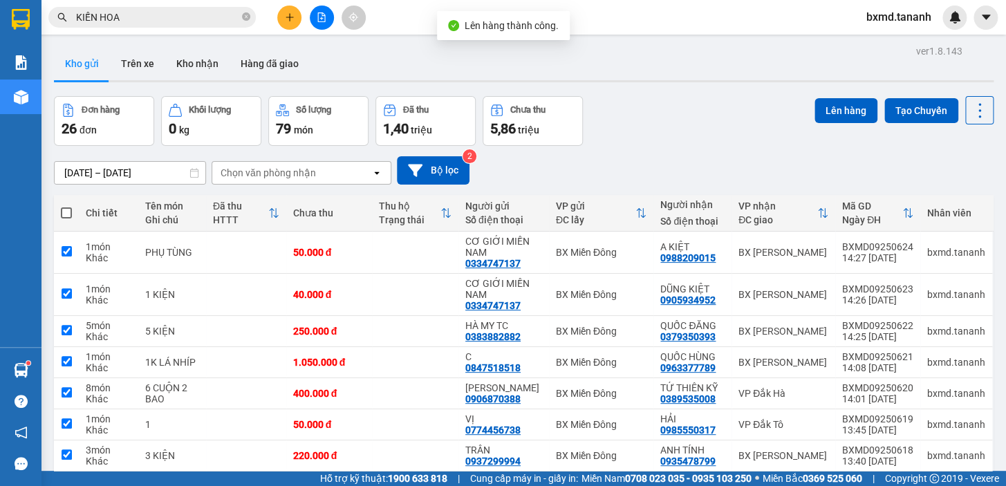
checkbox input "true"
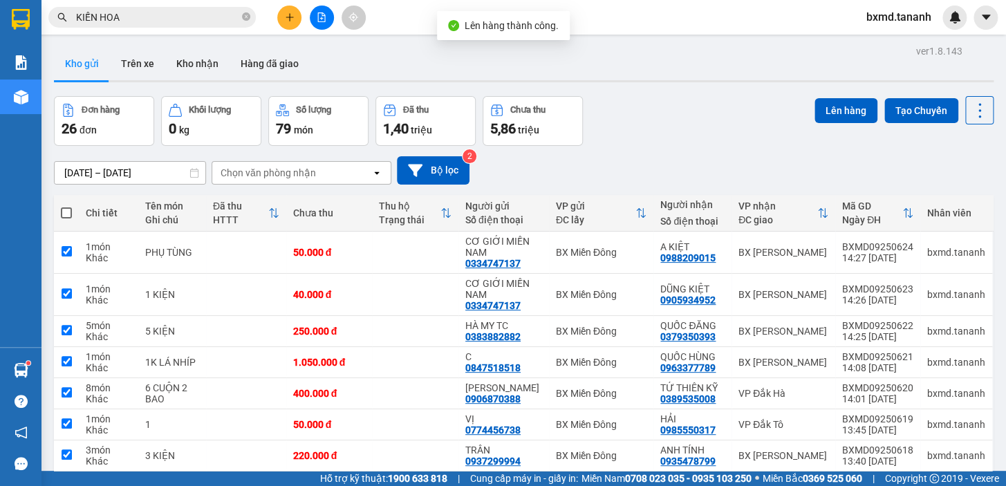
checkbox input "true"
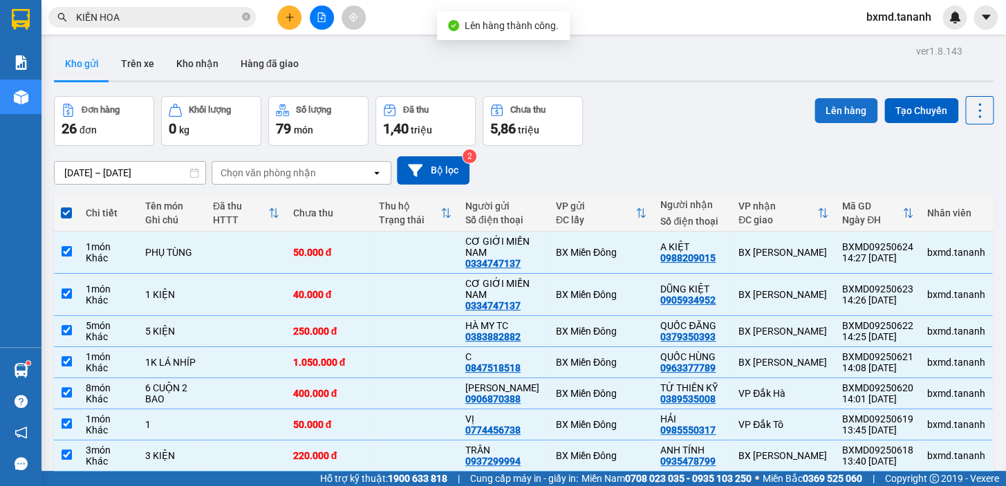
click at [843, 119] on button "Lên hàng" at bounding box center [845, 110] width 63 height 25
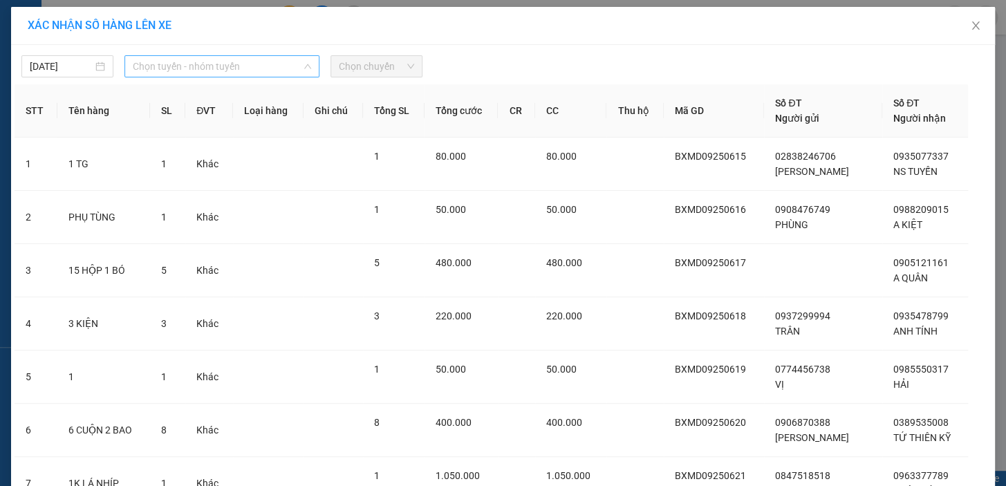
drag, startPoint x: 279, startPoint y: 64, endPoint x: 270, endPoint y: 84, distance: 21.7
click at [277, 64] on span "Chọn tuyến - nhóm tuyến" at bounding box center [222, 66] width 178 height 21
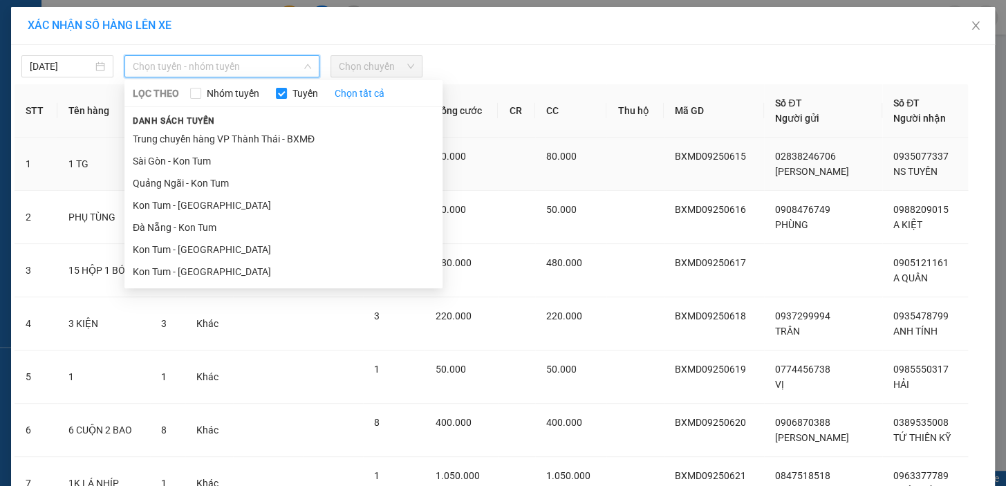
click at [257, 153] on li "Sài Gòn - Kon Tum" at bounding box center [283, 161] width 318 height 22
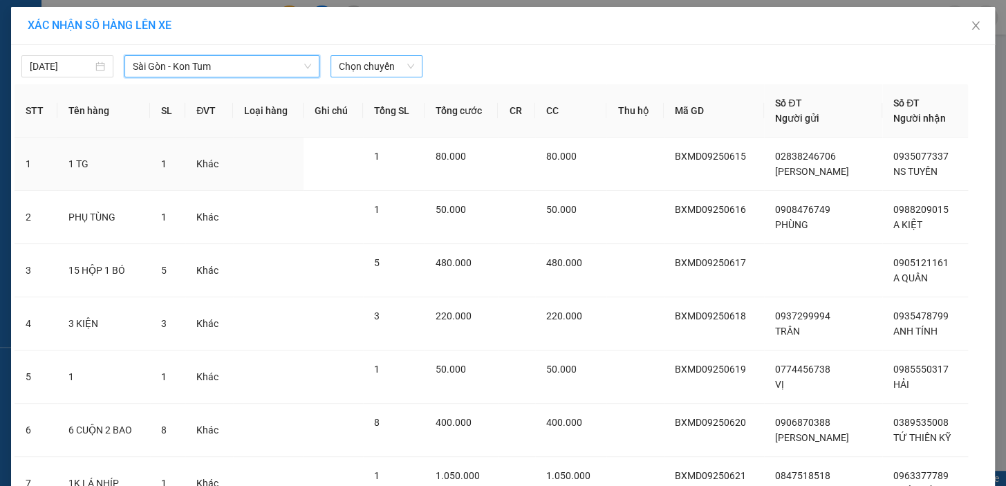
click at [370, 70] on span "Chọn chuyến" at bounding box center [376, 66] width 75 height 21
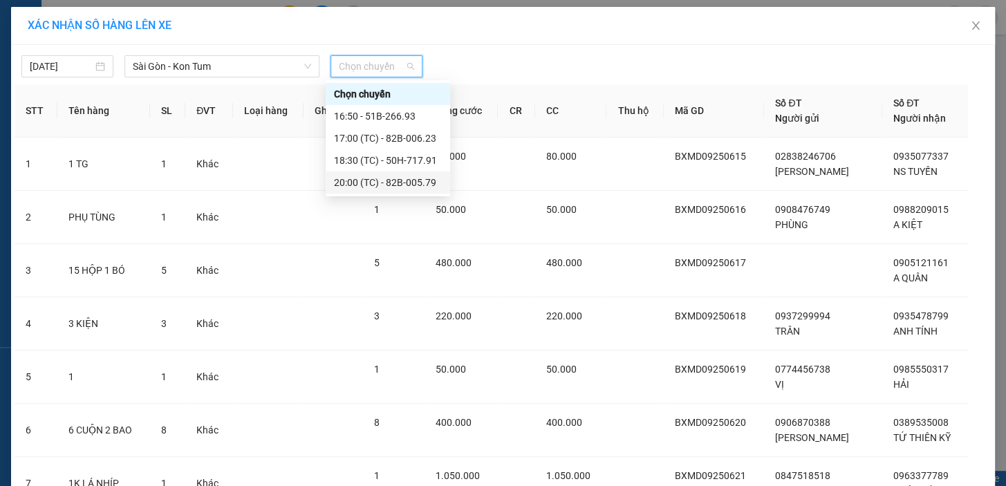
click at [387, 187] on div "20:00 (TC) - 82B-005.79" at bounding box center [388, 182] width 108 height 15
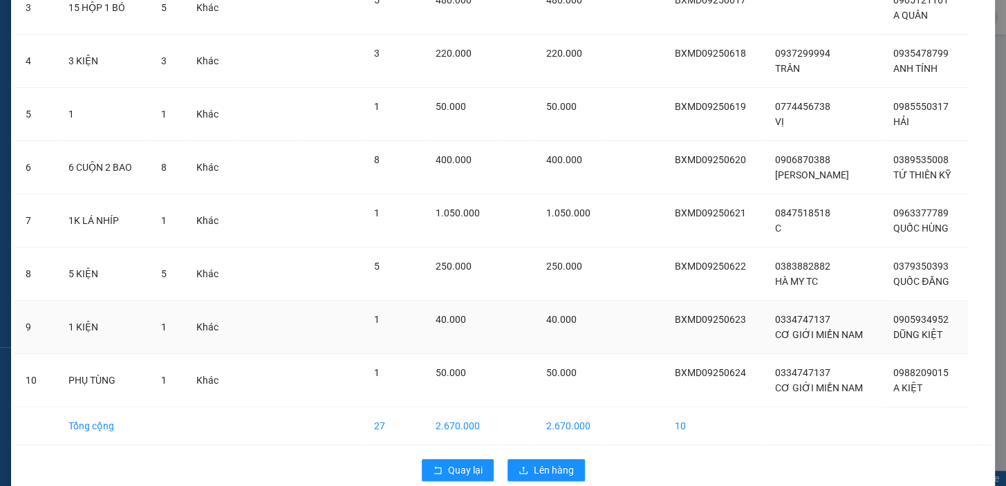
scroll to position [304, 0]
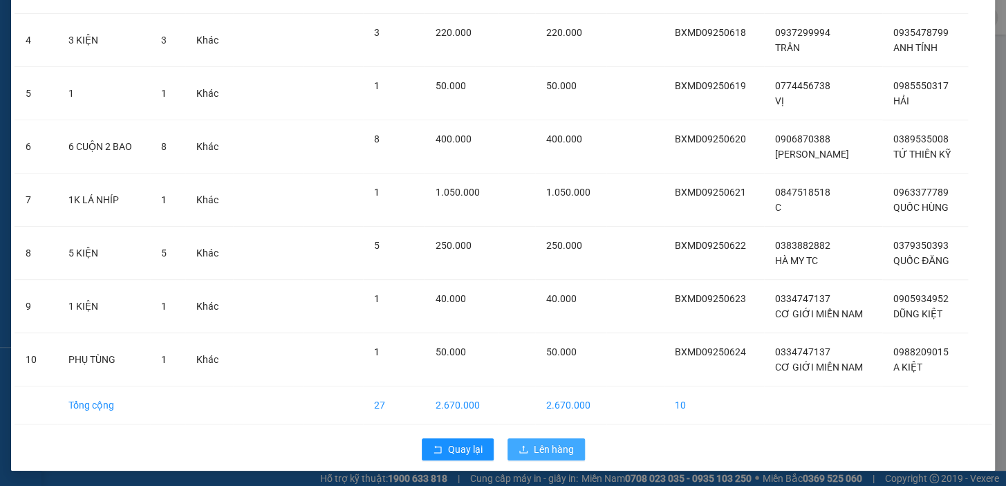
click at [556, 442] on span "Lên hàng" at bounding box center [554, 449] width 40 height 15
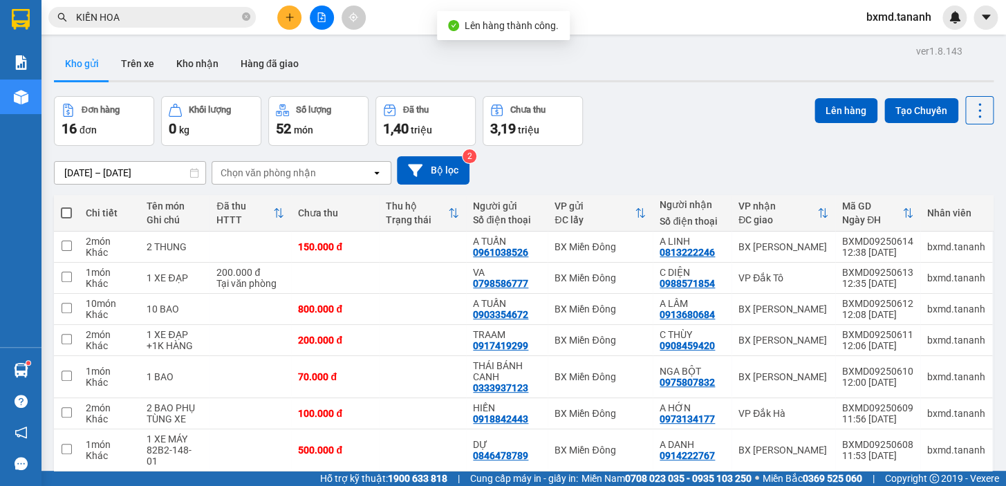
click at [69, 214] on span at bounding box center [66, 212] width 11 height 11
click at [66, 206] on input "checkbox" at bounding box center [66, 206] width 0 height 0
checkbox input "true"
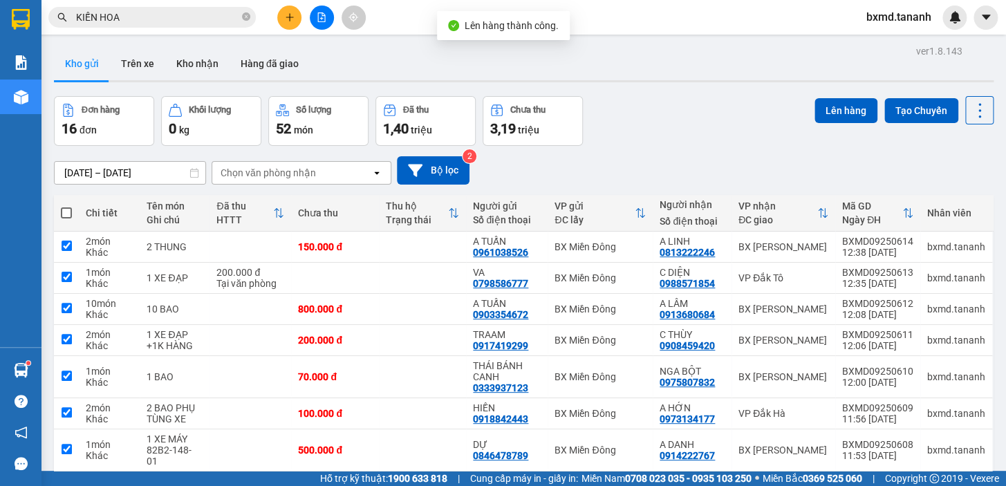
checkbox input "true"
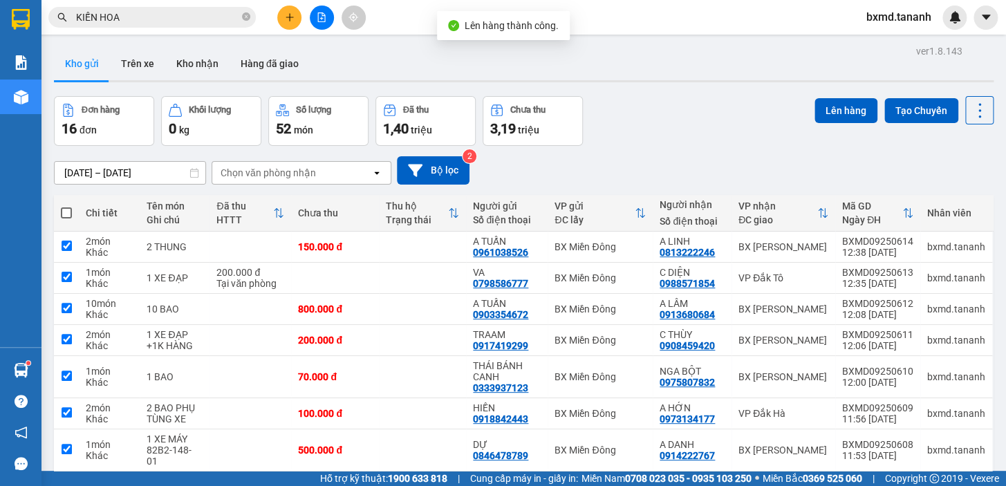
checkbox input "true"
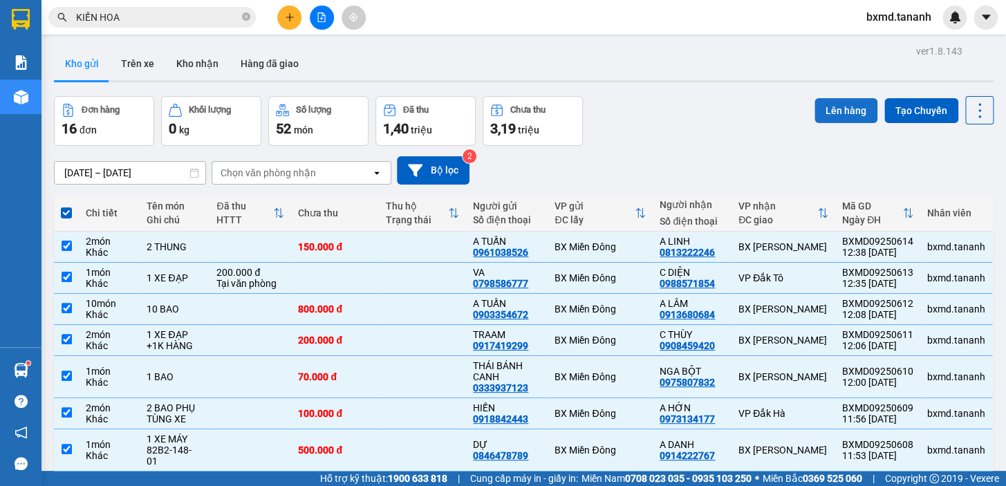
click at [857, 109] on button "Lên hàng" at bounding box center [845, 110] width 63 height 25
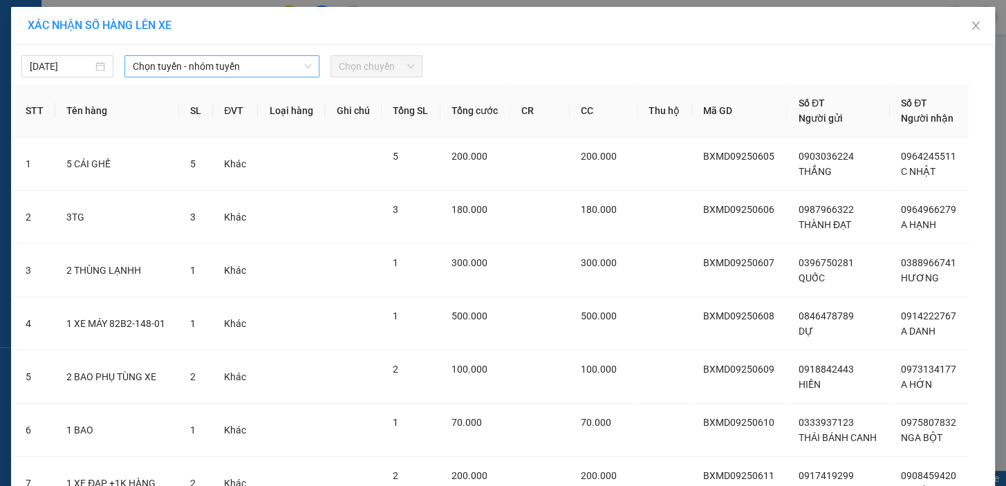
click at [288, 64] on span "Chọn tuyến - nhóm tuyến" at bounding box center [222, 66] width 178 height 21
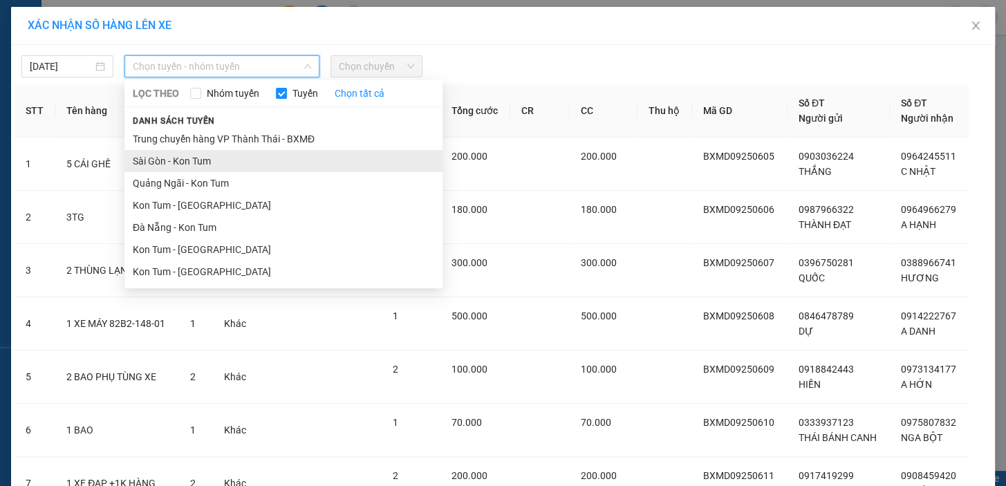
click at [182, 165] on li "Sài Gòn - Kon Tum" at bounding box center [283, 161] width 318 height 22
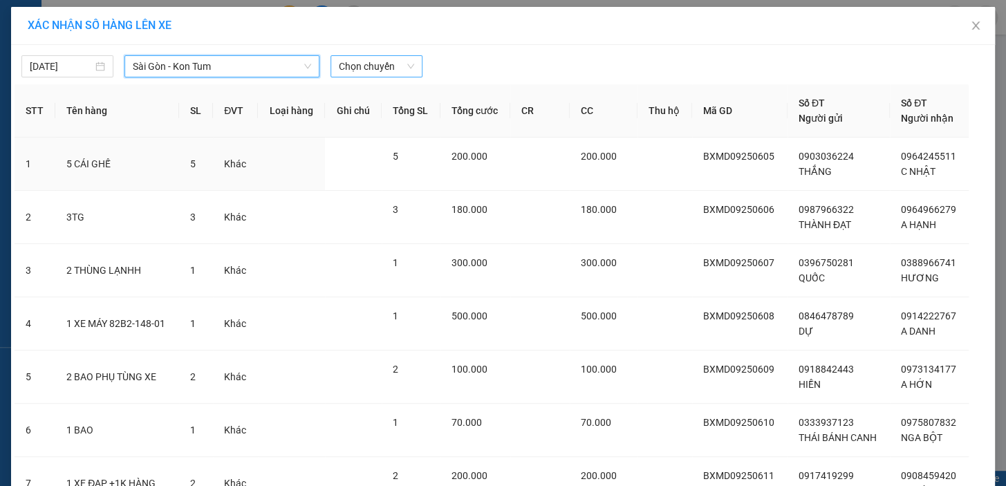
click at [403, 73] on span "Chọn chuyến" at bounding box center [376, 66] width 75 height 21
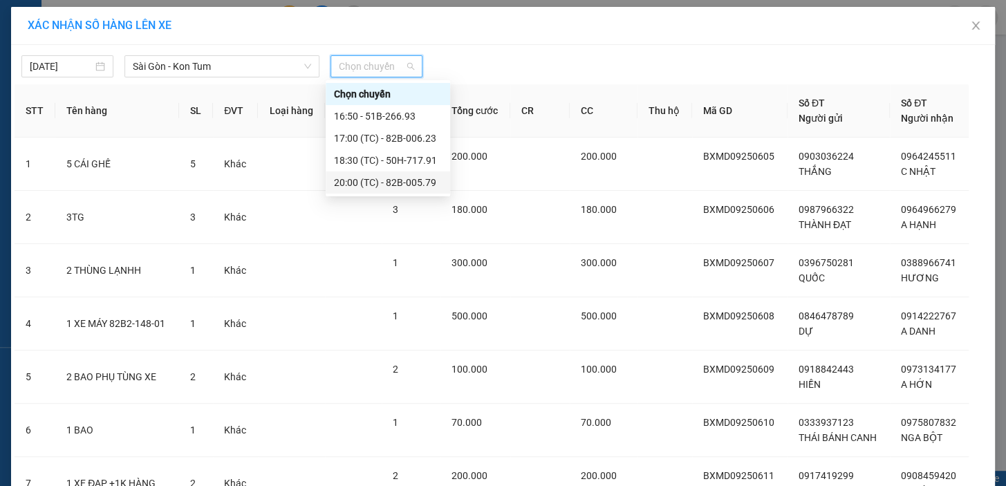
click at [420, 187] on div "20:00 (TC) - 82B-005.79" at bounding box center [388, 182] width 108 height 15
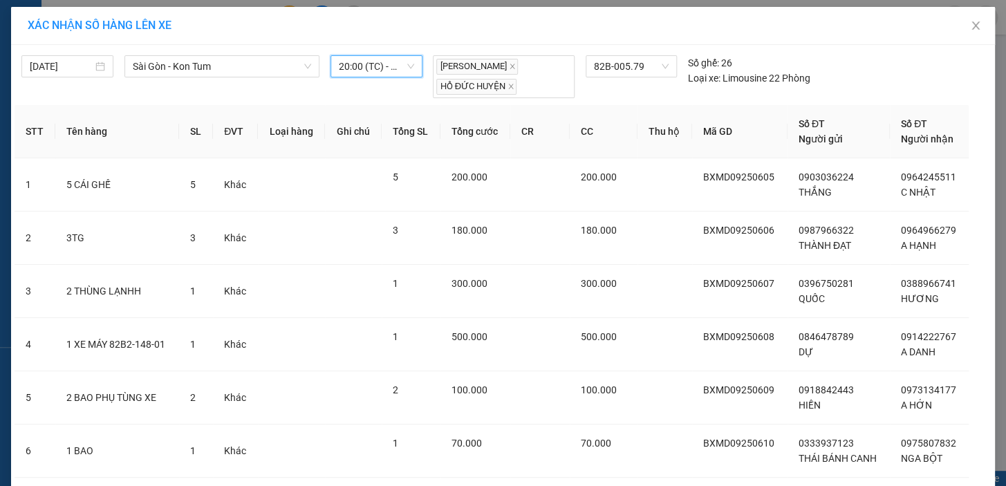
scroll to position [304, 0]
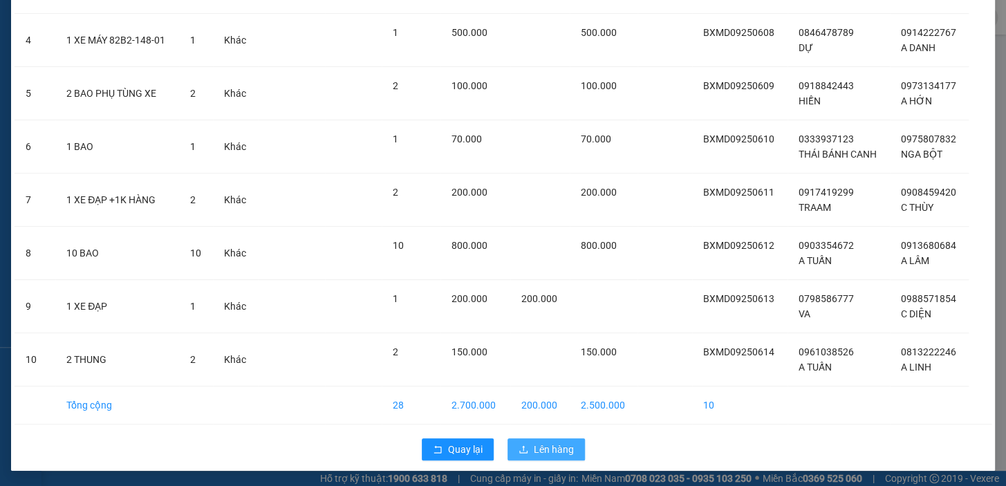
click at [547, 442] on span "Lên hàng" at bounding box center [554, 449] width 40 height 15
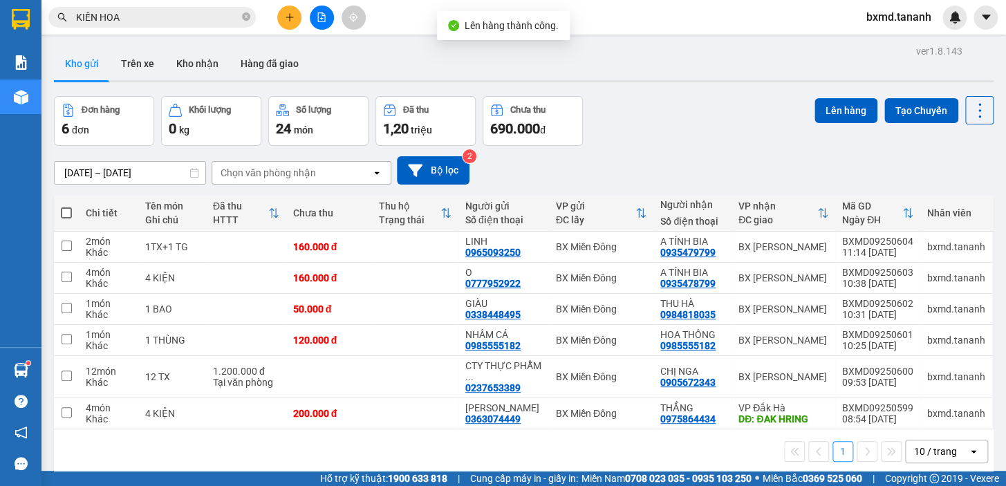
click at [66, 214] on span at bounding box center [66, 212] width 11 height 11
click at [66, 206] on input "checkbox" at bounding box center [66, 206] width 0 height 0
checkbox input "true"
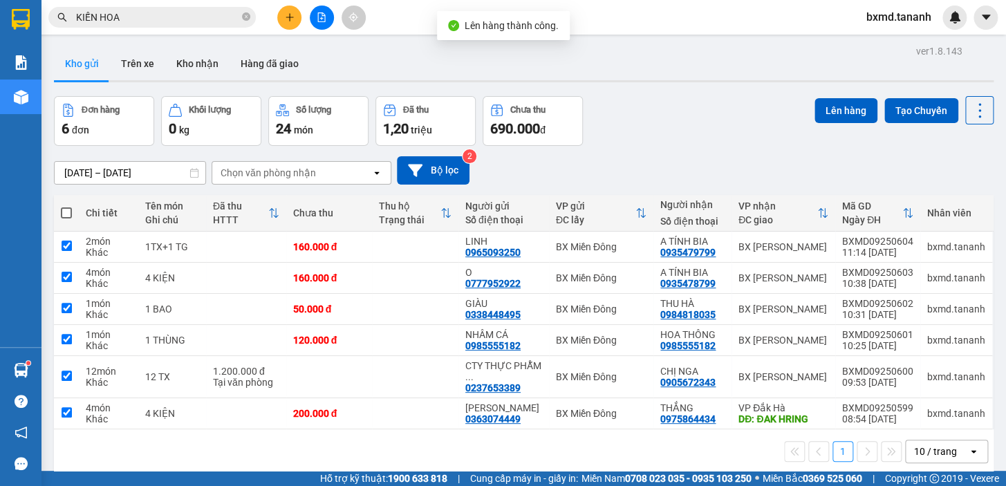
checkbox input "true"
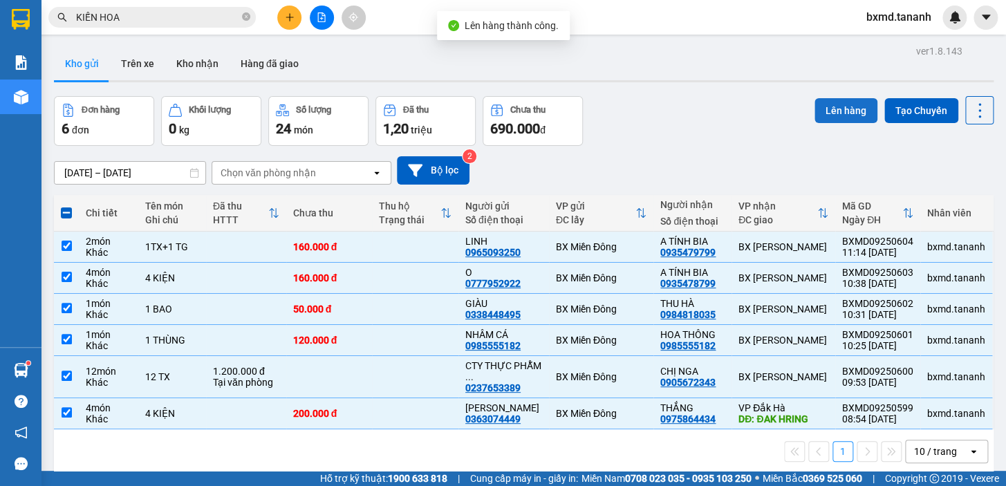
click at [816, 116] on button "Lên hàng" at bounding box center [845, 110] width 63 height 25
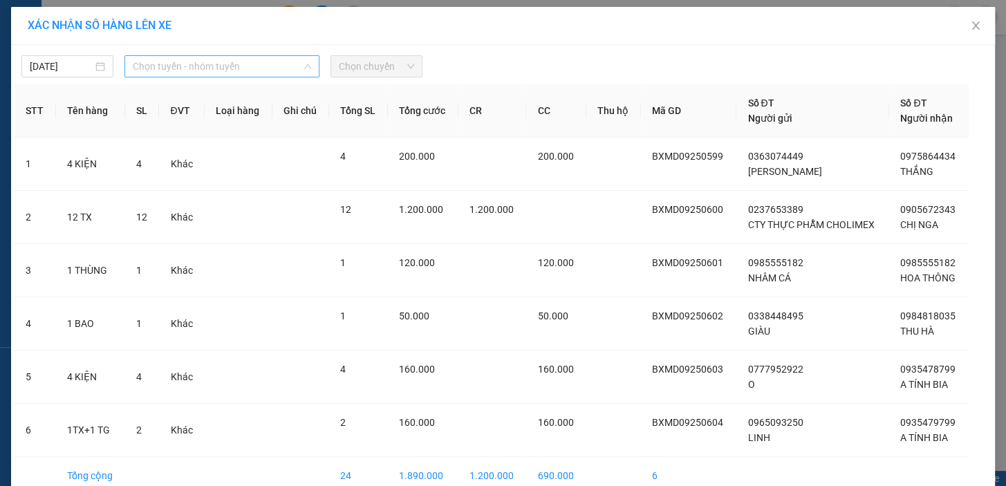
drag, startPoint x: 274, startPoint y: 64, endPoint x: 244, endPoint y: 83, distance: 35.1
click at [270, 67] on span "Chọn tuyến - nhóm tuyến" at bounding box center [222, 66] width 178 height 21
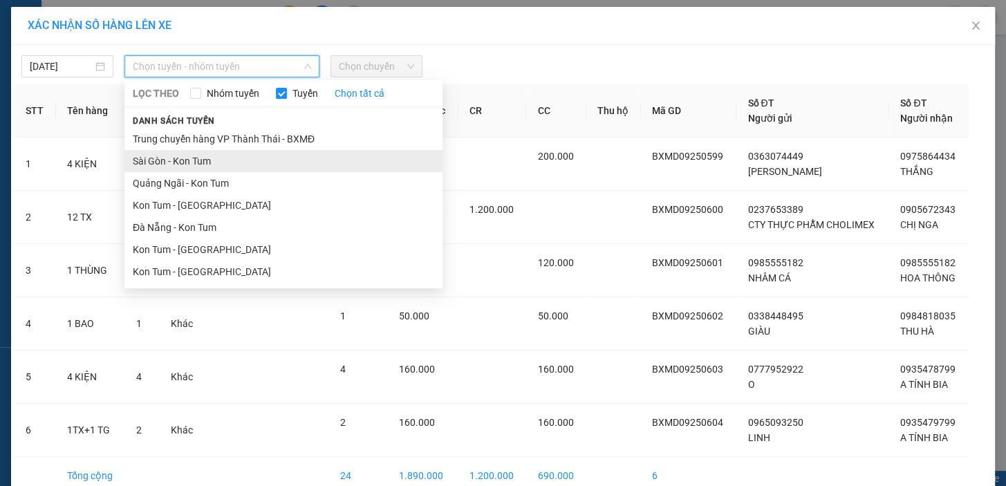
click at [173, 154] on li "Sài Gòn - Kon Tum" at bounding box center [283, 161] width 318 height 22
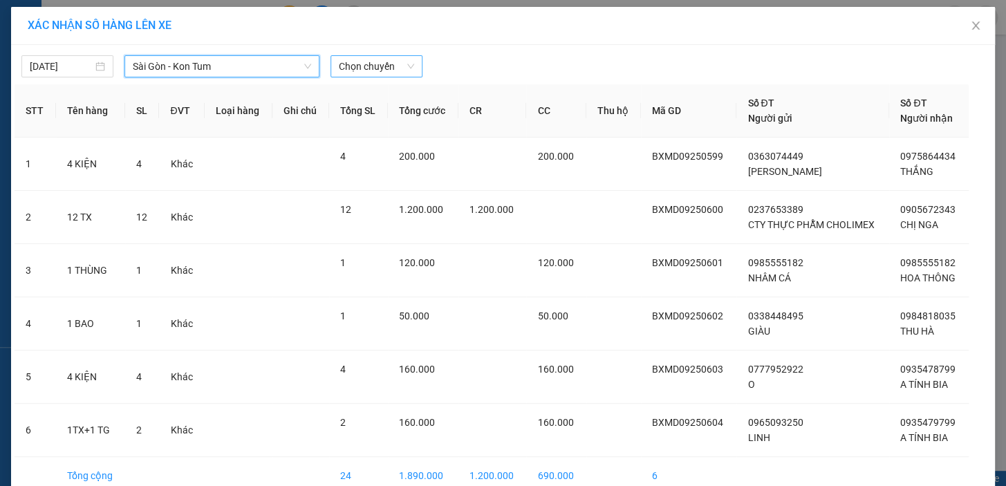
click at [404, 66] on span "Chọn chuyến" at bounding box center [376, 66] width 75 height 21
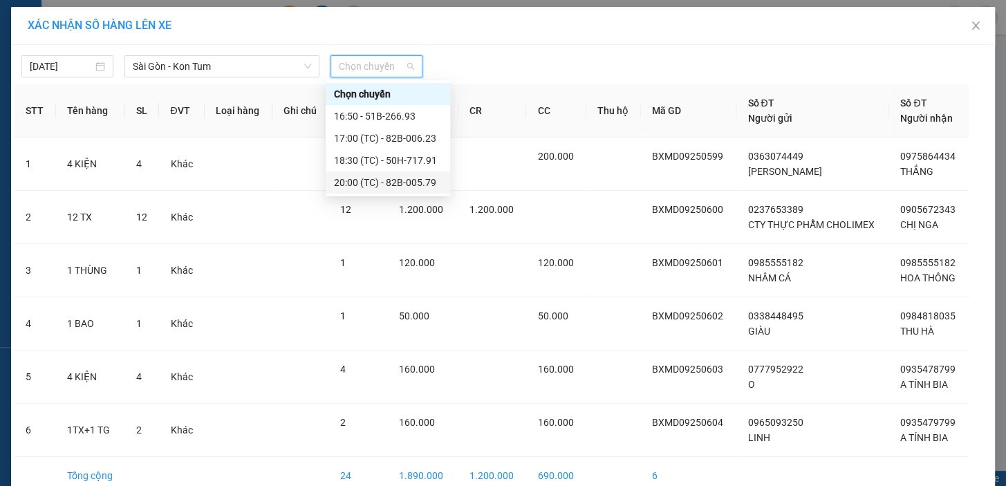
click at [384, 178] on div "20:00 (TC) - 82B-005.79" at bounding box center [388, 182] width 108 height 15
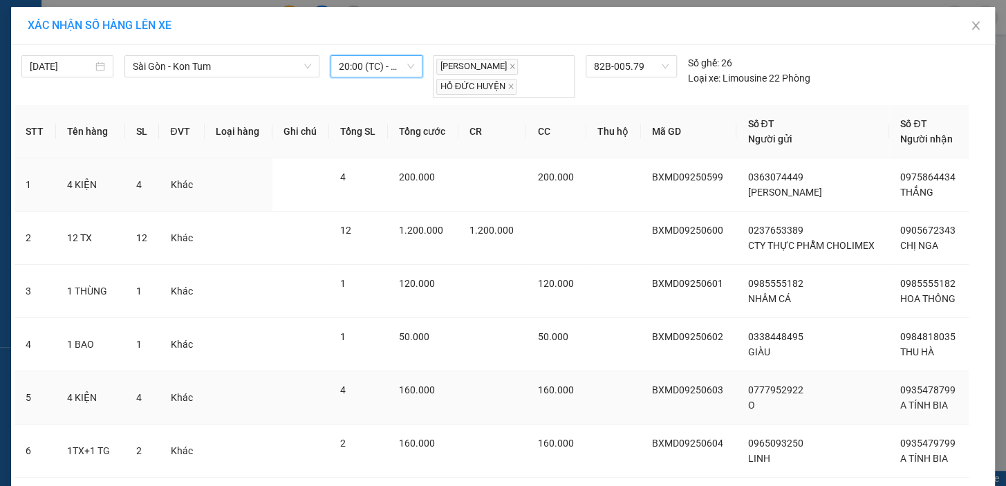
scroll to position [91, 0]
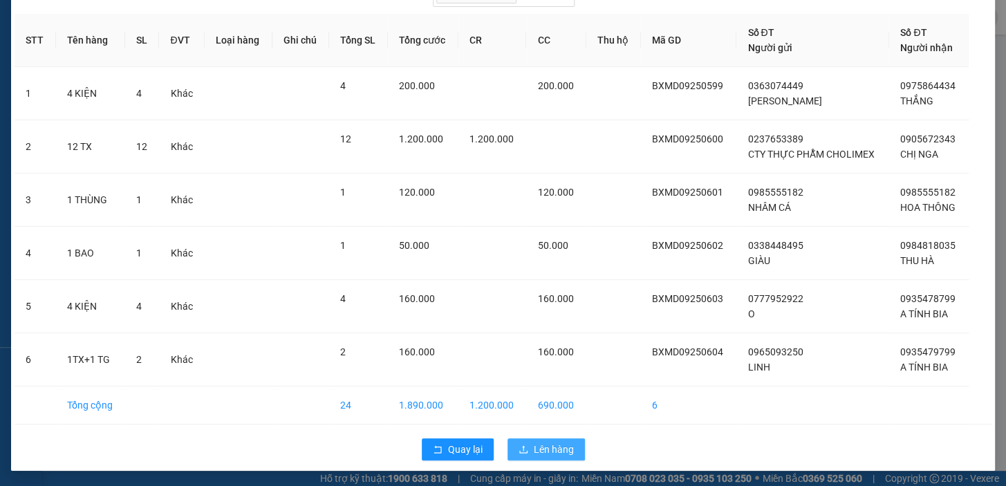
click at [543, 447] on span "Lên hàng" at bounding box center [554, 449] width 40 height 15
